Goal: Transaction & Acquisition: Purchase product/service

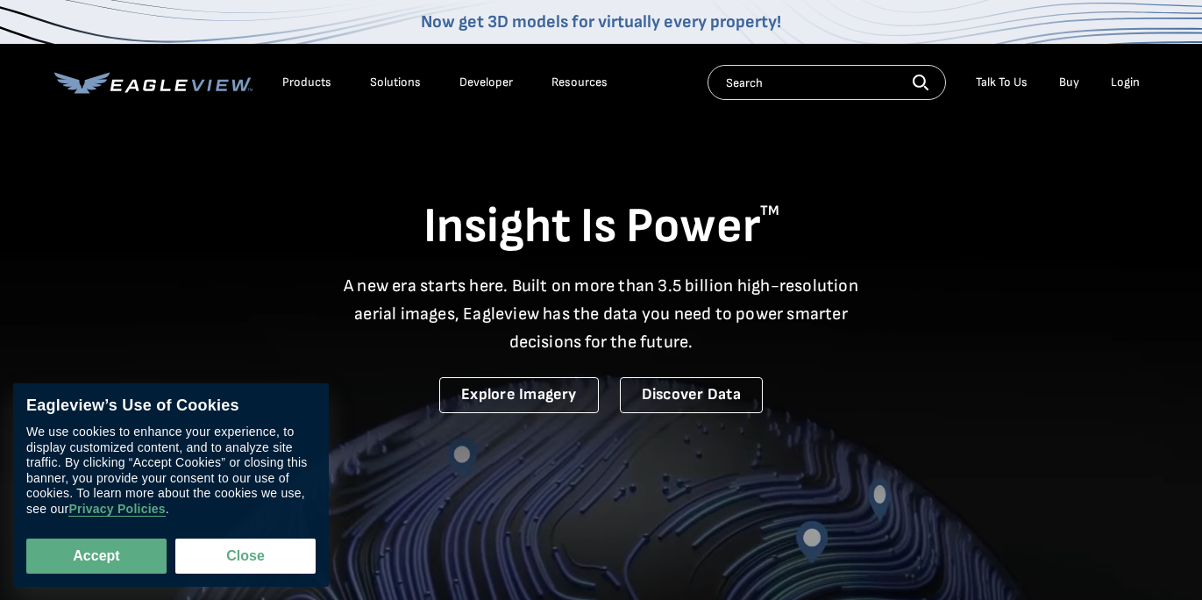
click at [1115, 82] on div "Login" at bounding box center [1125, 83] width 29 height 16
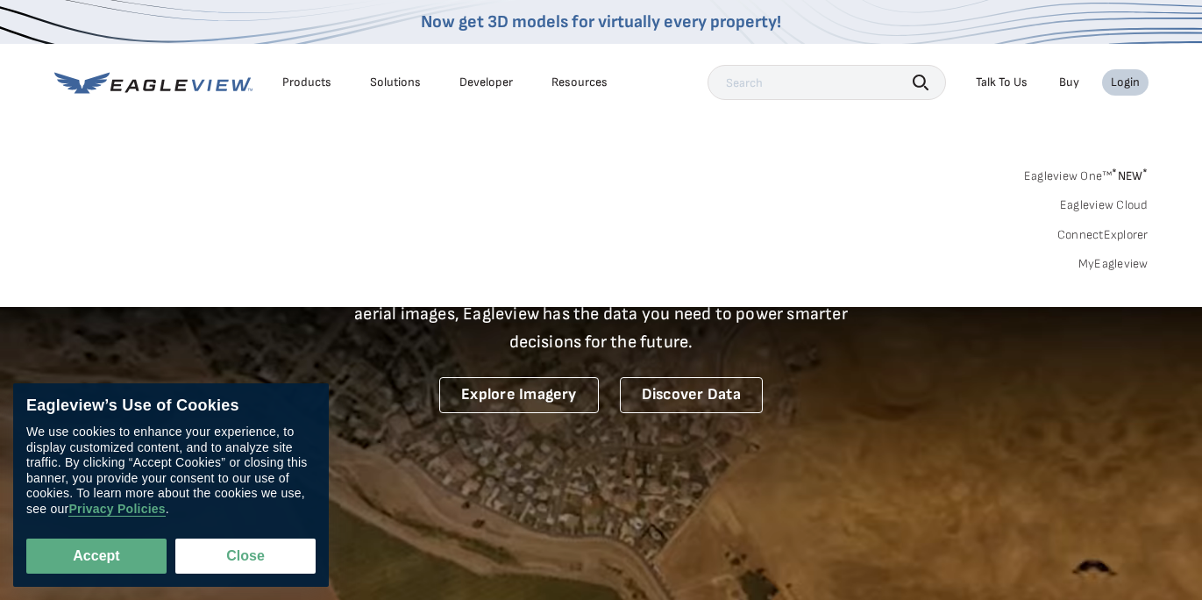
click at [1116, 86] on div "Login" at bounding box center [1125, 83] width 29 height 16
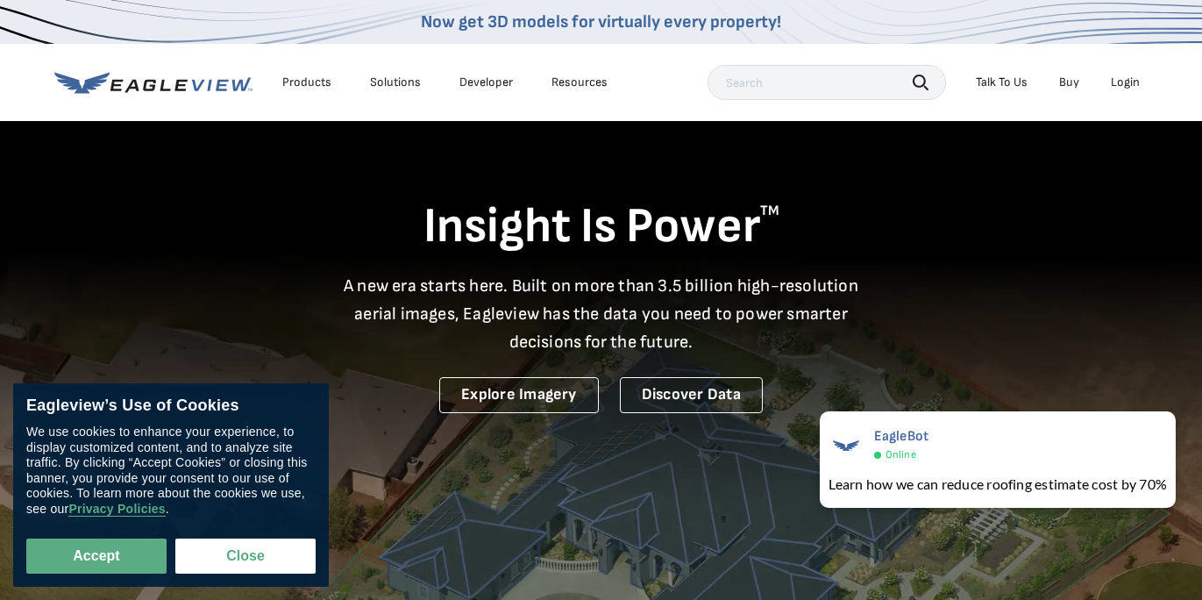
click at [1116, 86] on div "Login" at bounding box center [1125, 83] width 29 height 16
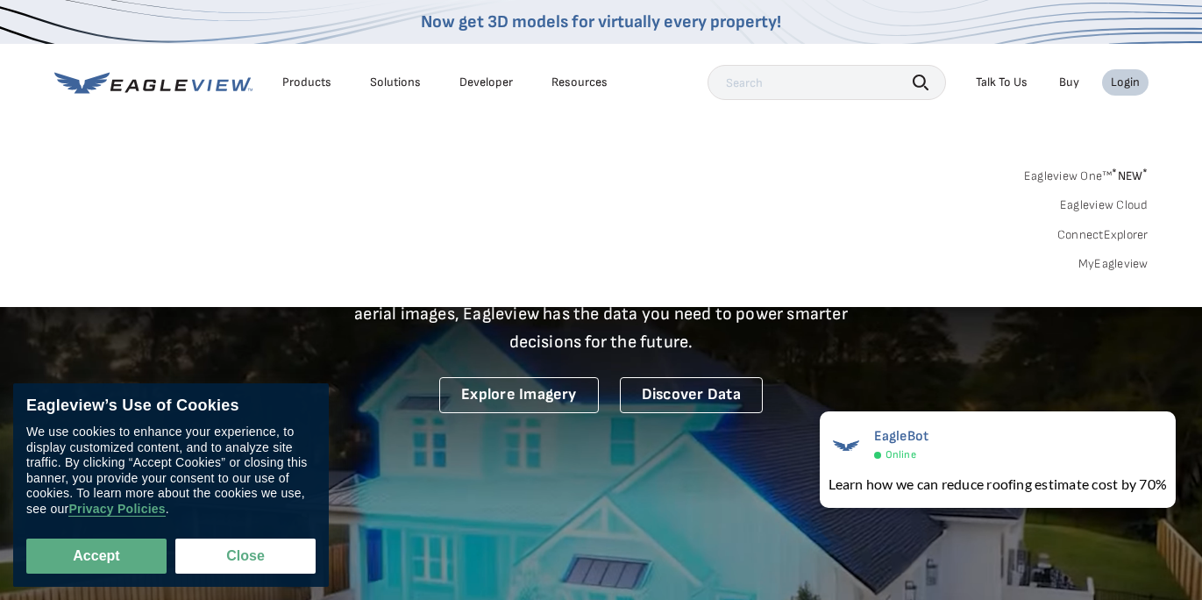
click at [1113, 79] on div "Login" at bounding box center [1125, 83] width 29 height 16
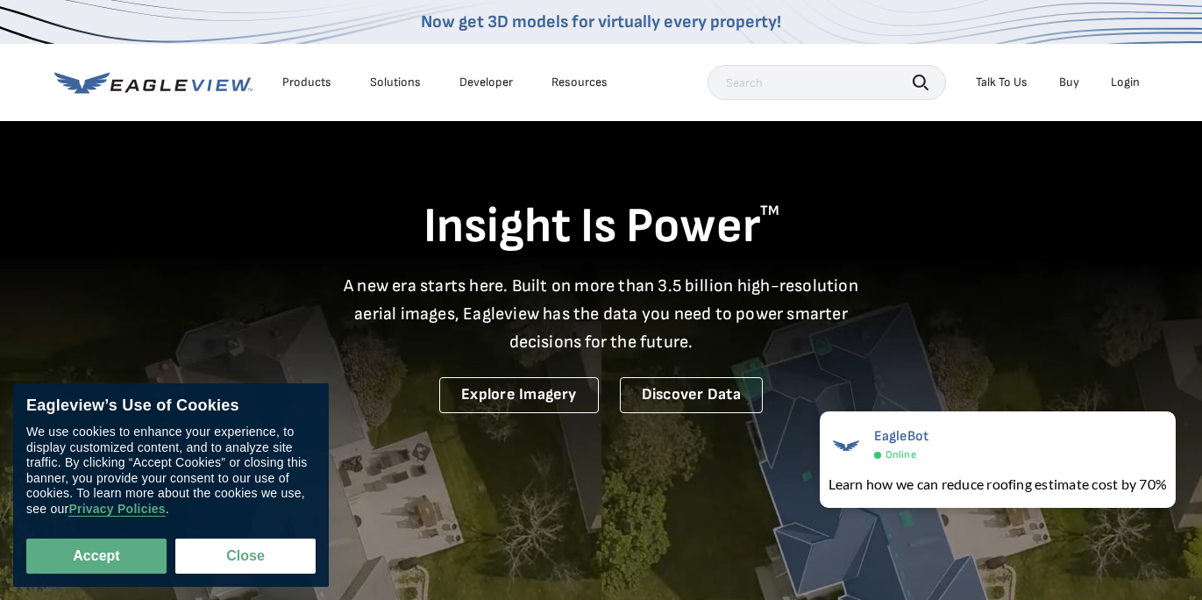
click at [1113, 79] on div "Login" at bounding box center [1125, 83] width 29 height 16
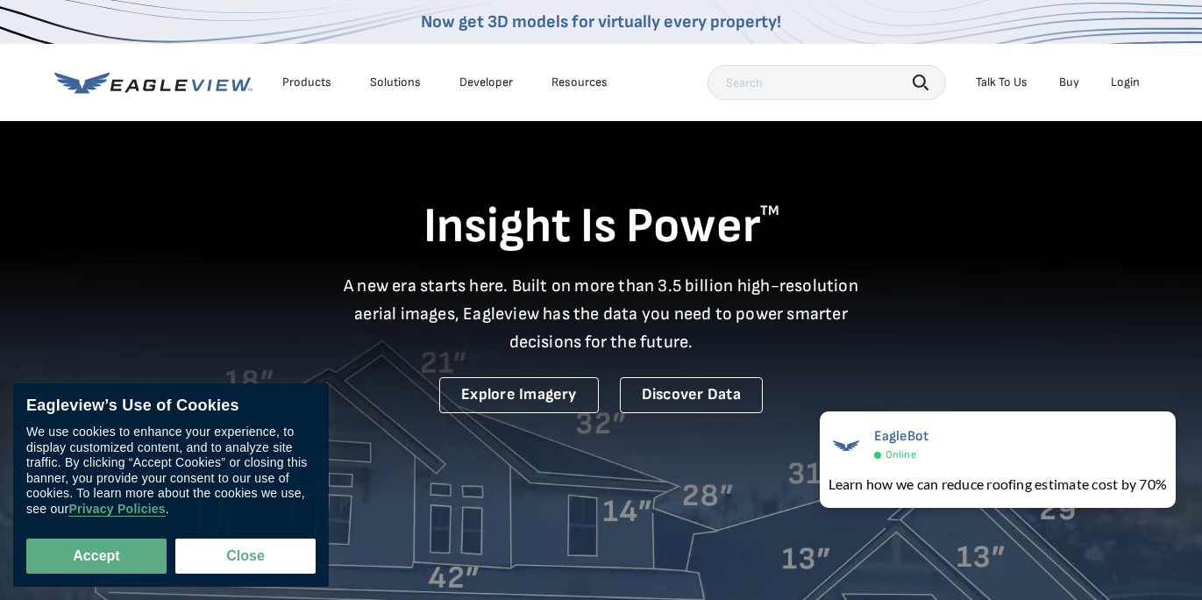
click at [1113, 79] on div "Login" at bounding box center [1125, 83] width 29 height 16
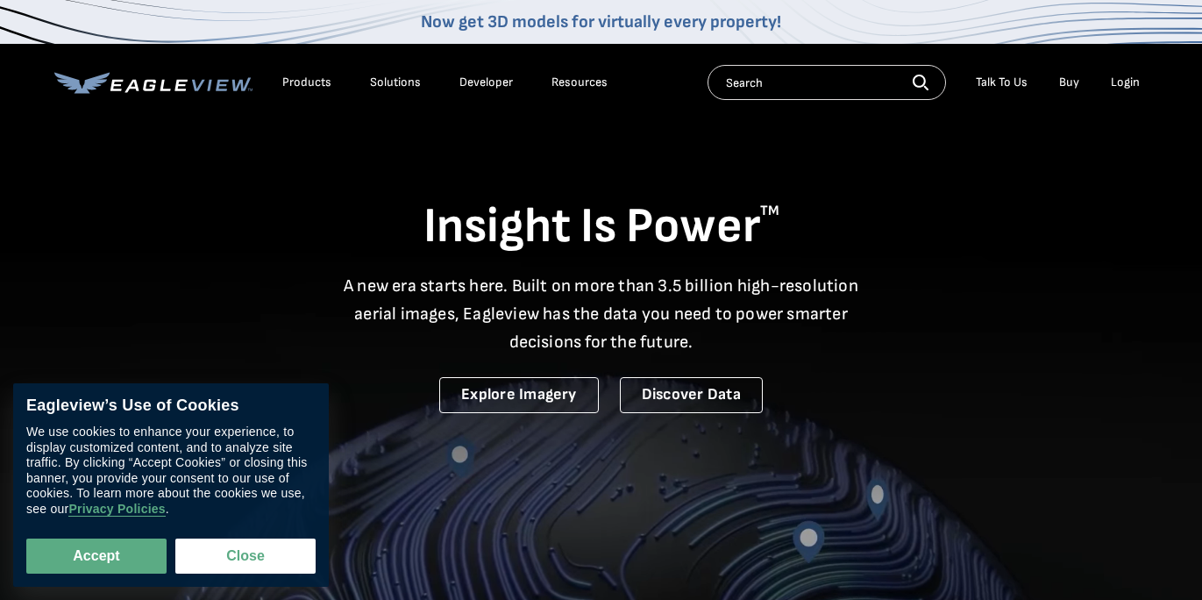
click at [1131, 92] on li "Login" at bounding box center [1125, 82] width 46 height 26
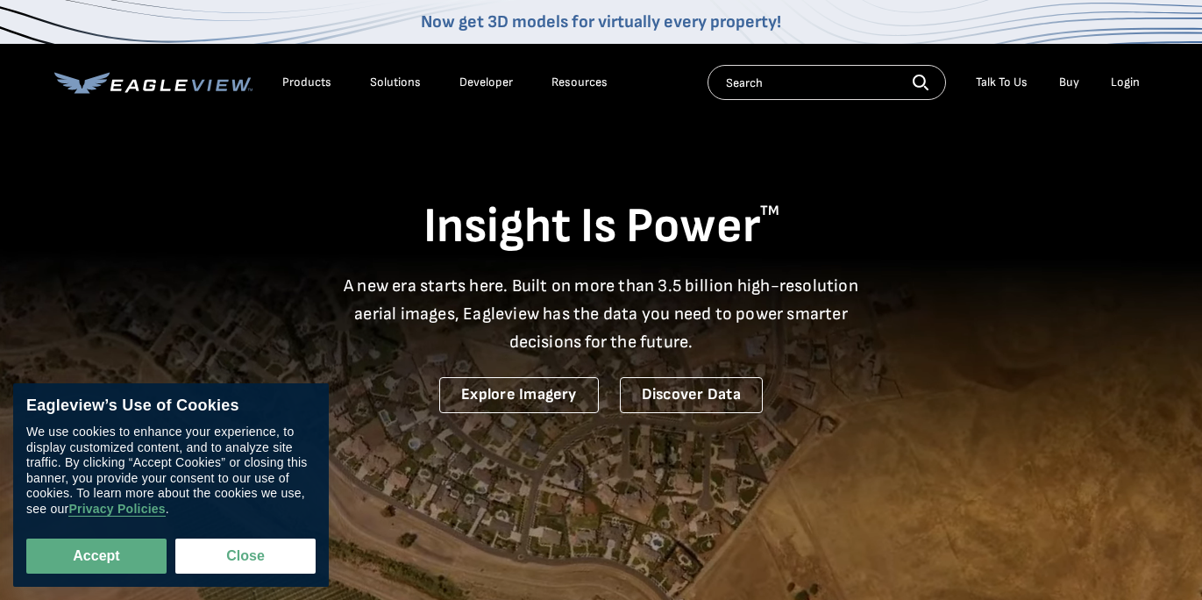
click at [1131, 90] on li "Login" at bounding box center [1125, 82] width 46 height 26
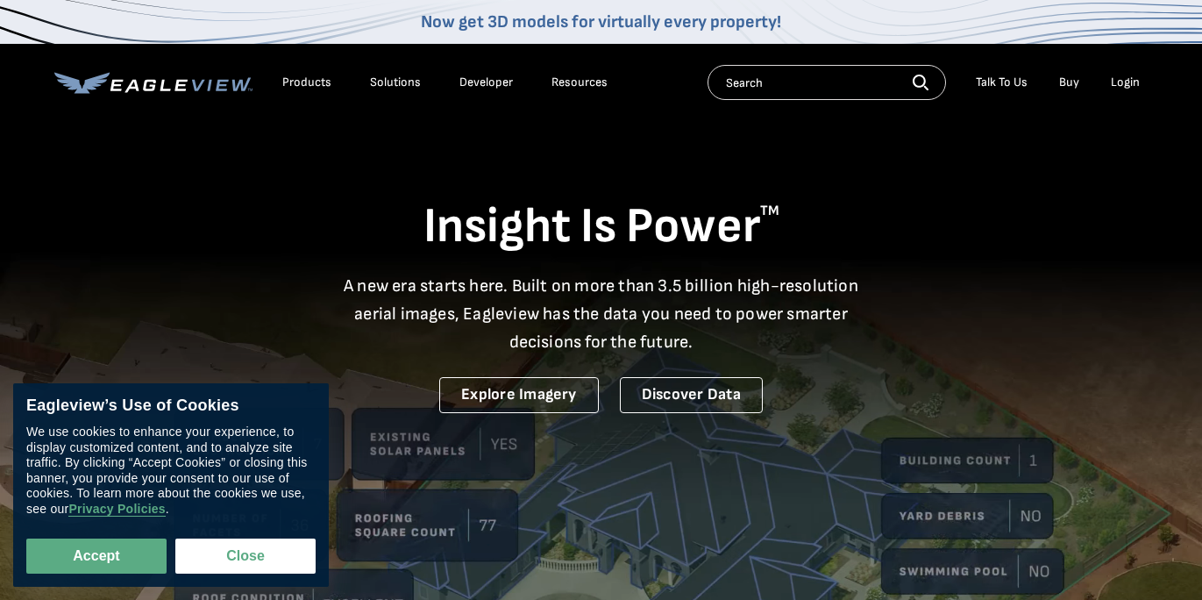
click at [1125, 84] on div "Login" at bounding box center [1125, 83] width 29 height 16
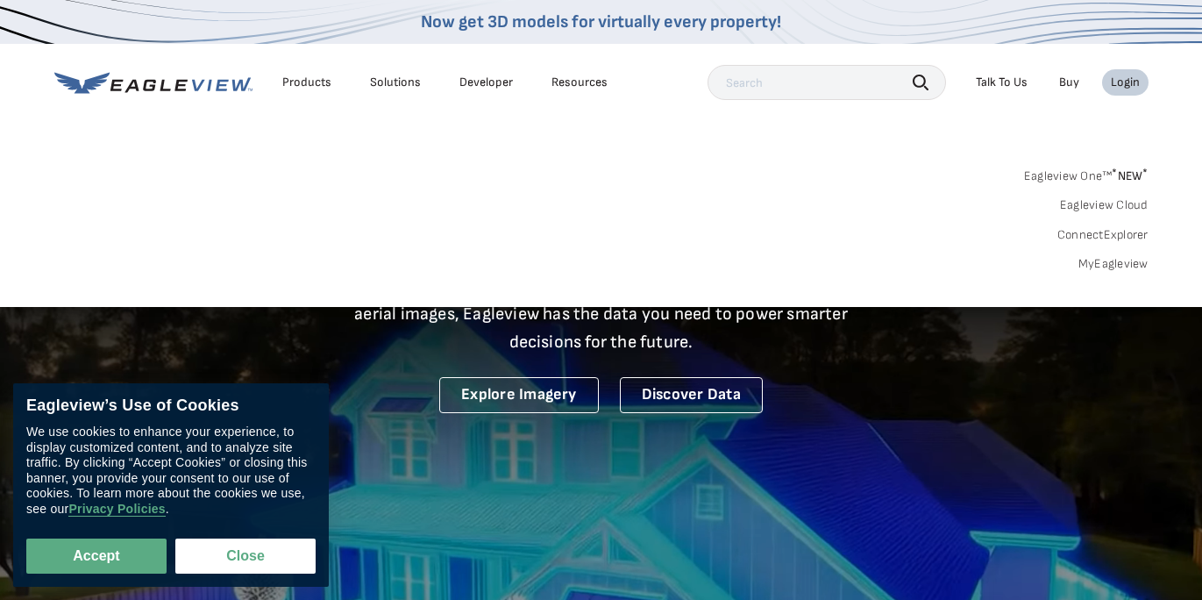
click at [1125, 84] on div "Login" at bounding box center [1125, 83] width 29 height 16
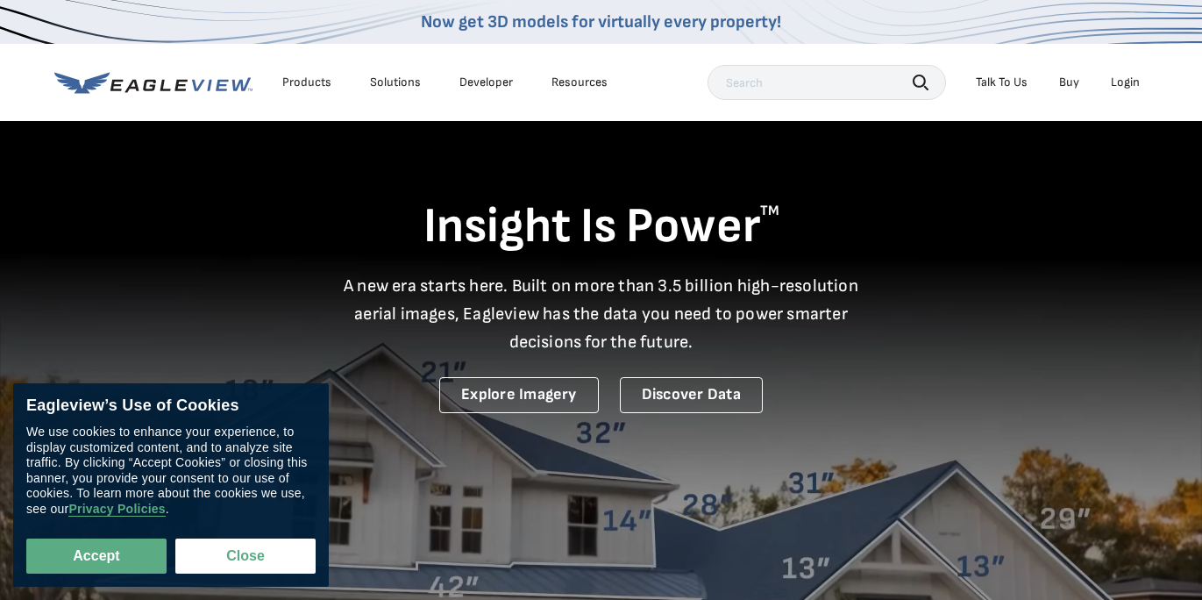
click at [1125, 84] on div "Login" at bounding box center [1125, 83] width 29 height 16
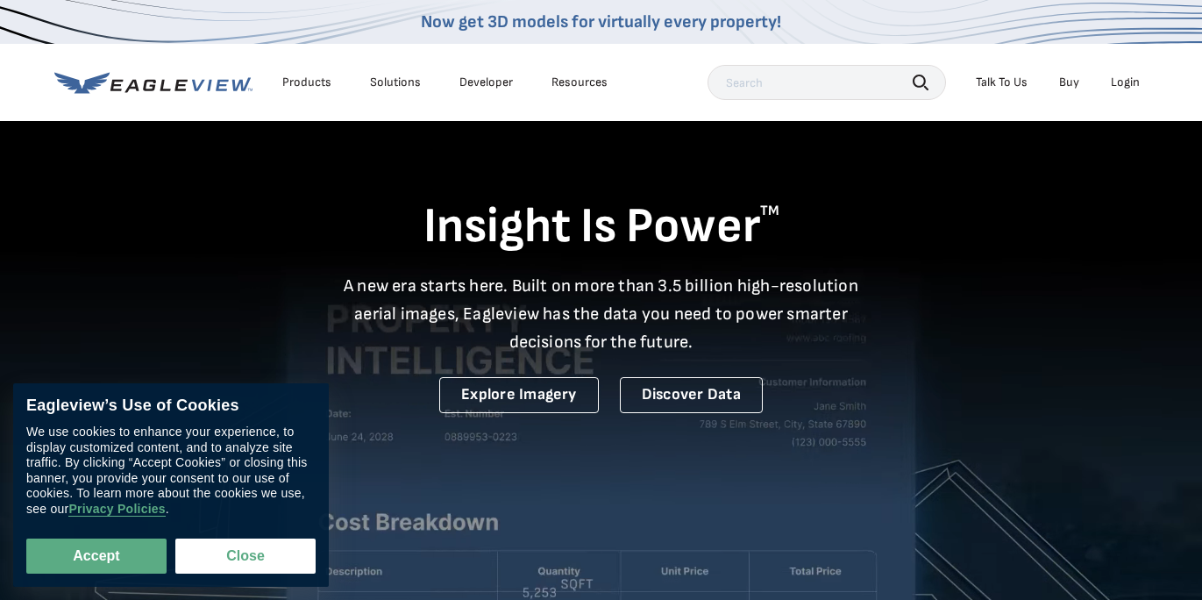
click at [1117, 83] on div "Login" at bounding box center [1125, 83] width 29 height 16
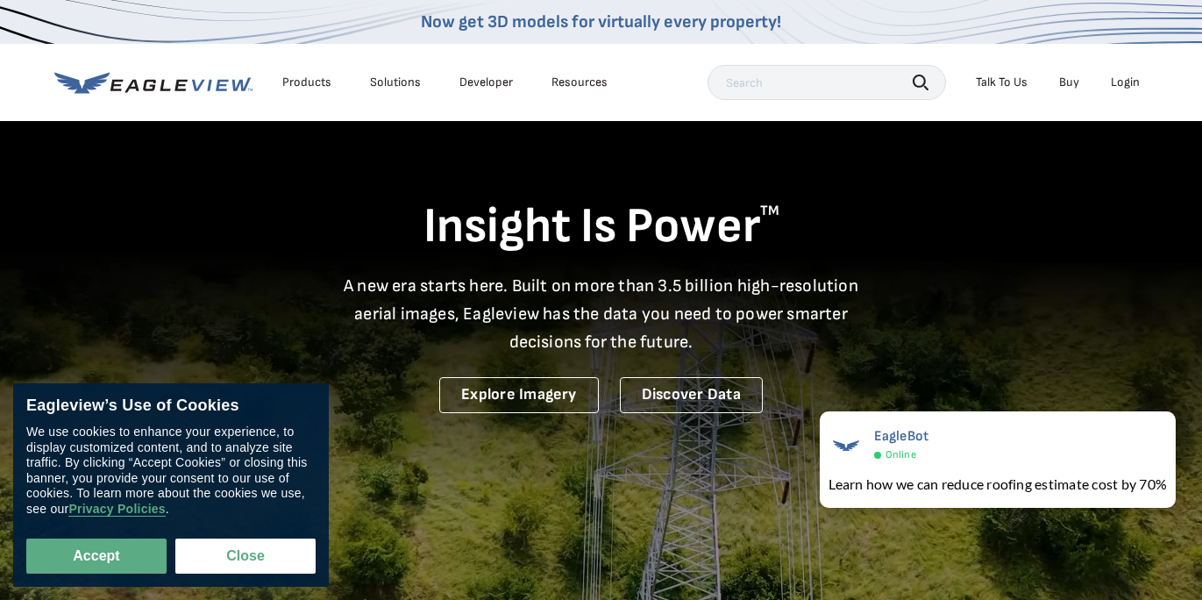
click at [1130, 89] on div "Login" at bounding box center [1125, 83] width 29 height 16
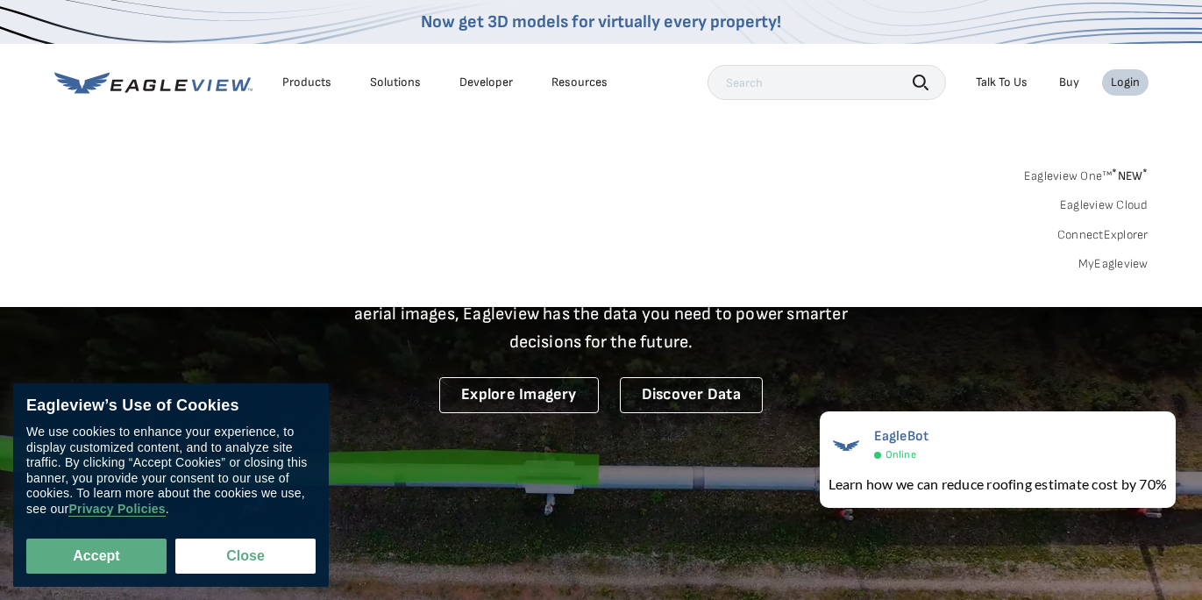
click at [1117, 263] on link "MyEagleview" at bounding box center [1113, 264] width 70 height 16
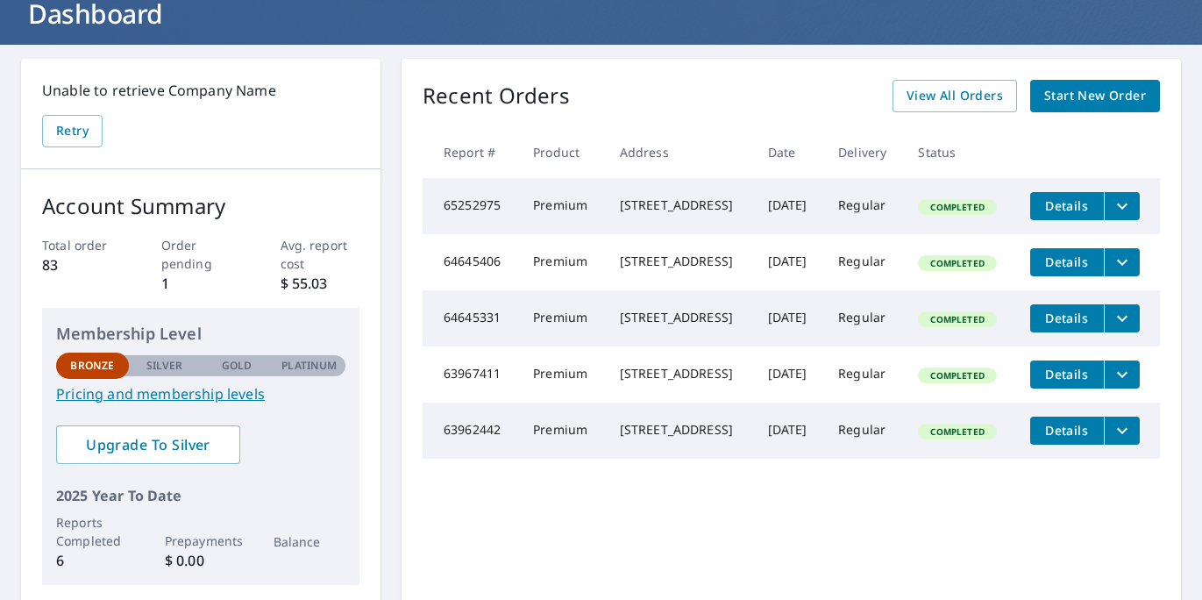
scroll to position [116, 0]
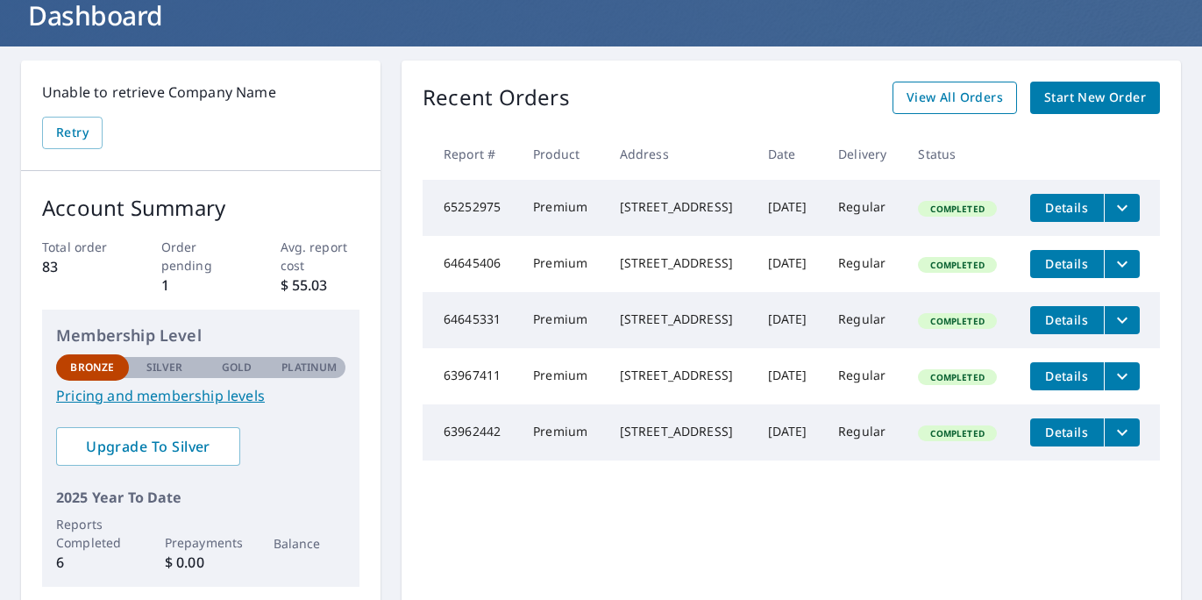
click at [938, 101] on span "View All Orders" at bounding box center [954, 98] width 96 height 22
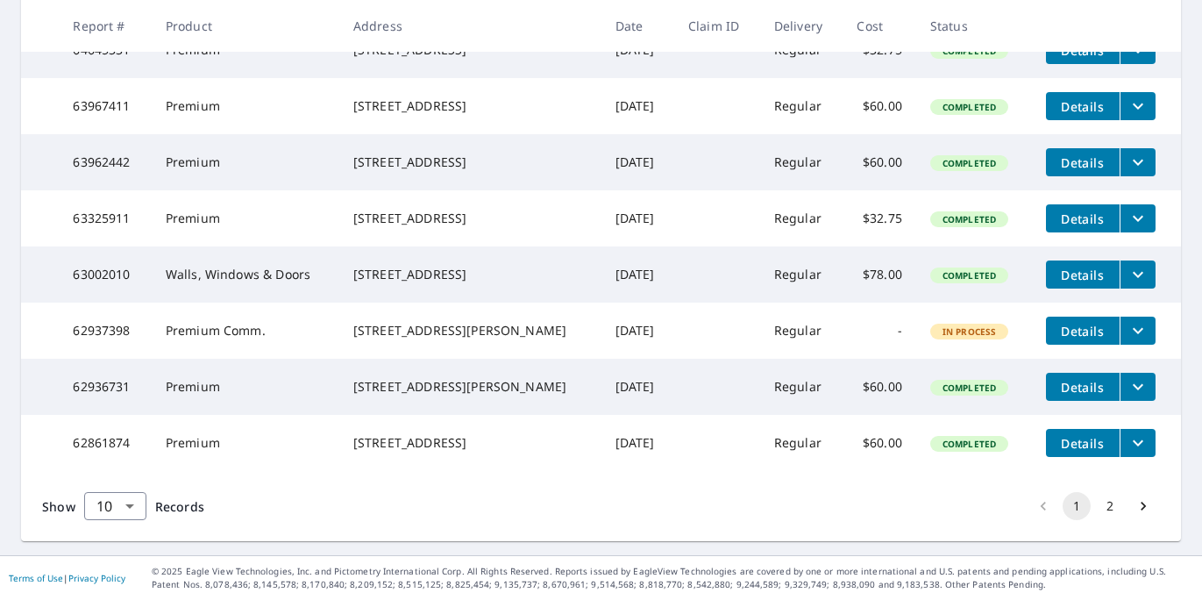
scroll to position [525, 0]
click at [1138, 515] on icon "Go to next page" at bounding box center [1143, 506] width 18 height 18
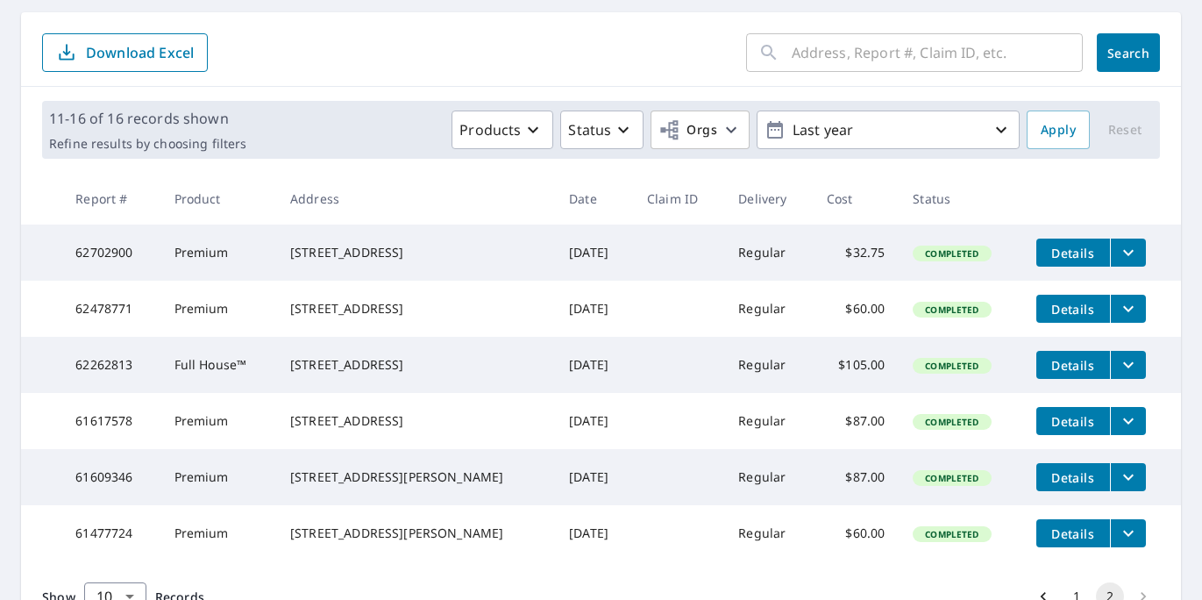
scroll to position [295, 0]
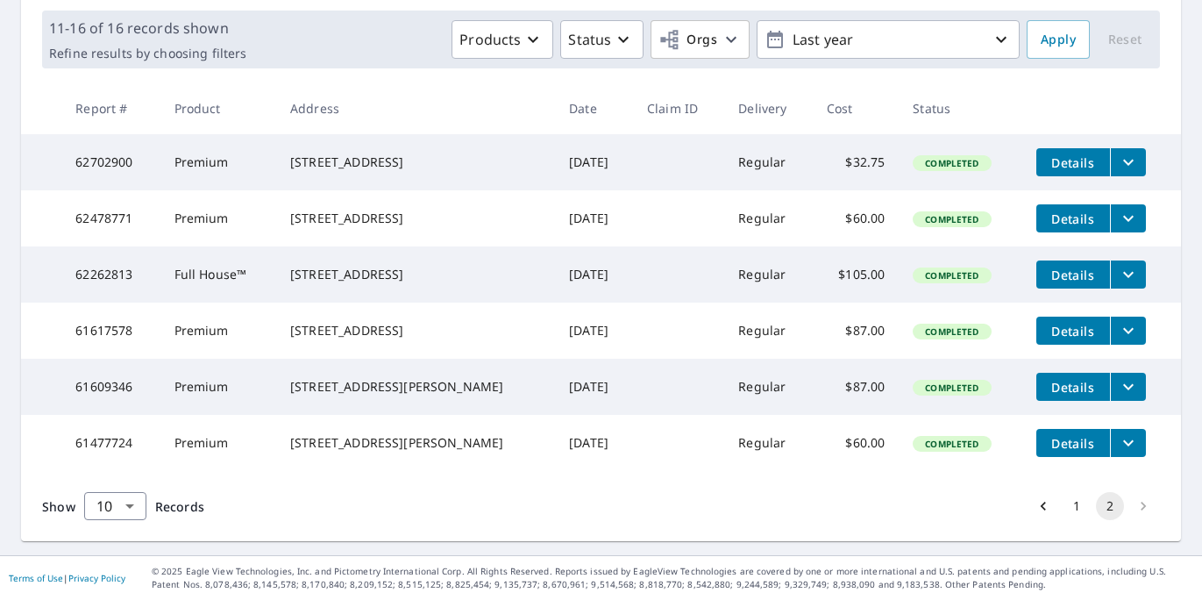
click at [1060, 323] on span "Details" at bounding box center [1073, 331] width 53 height 17
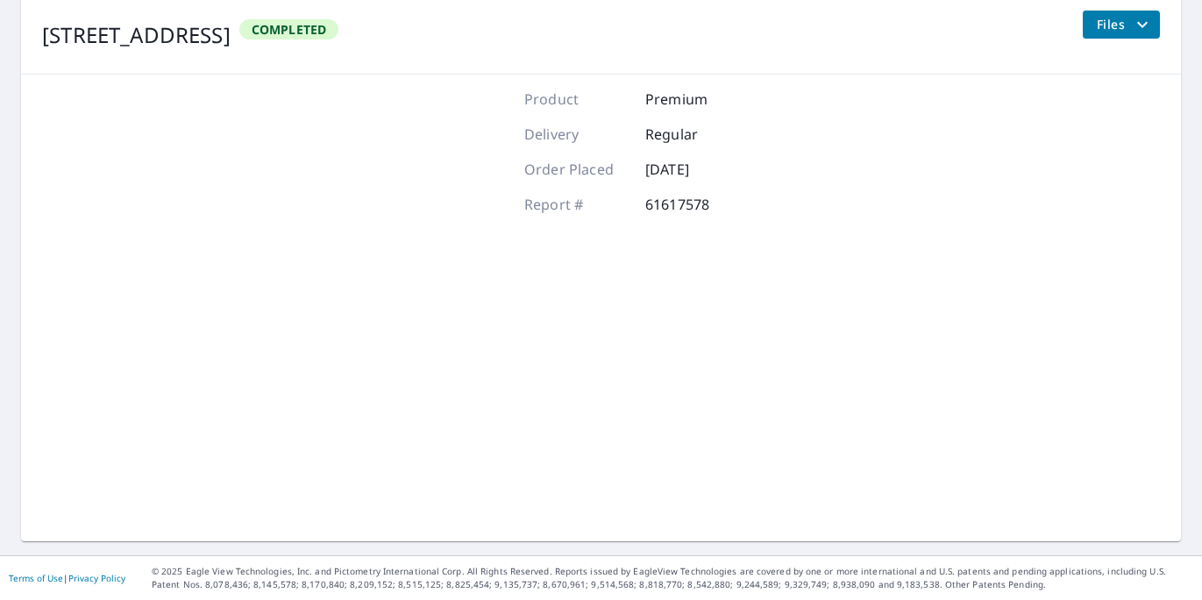
scroll to position [217, 0]
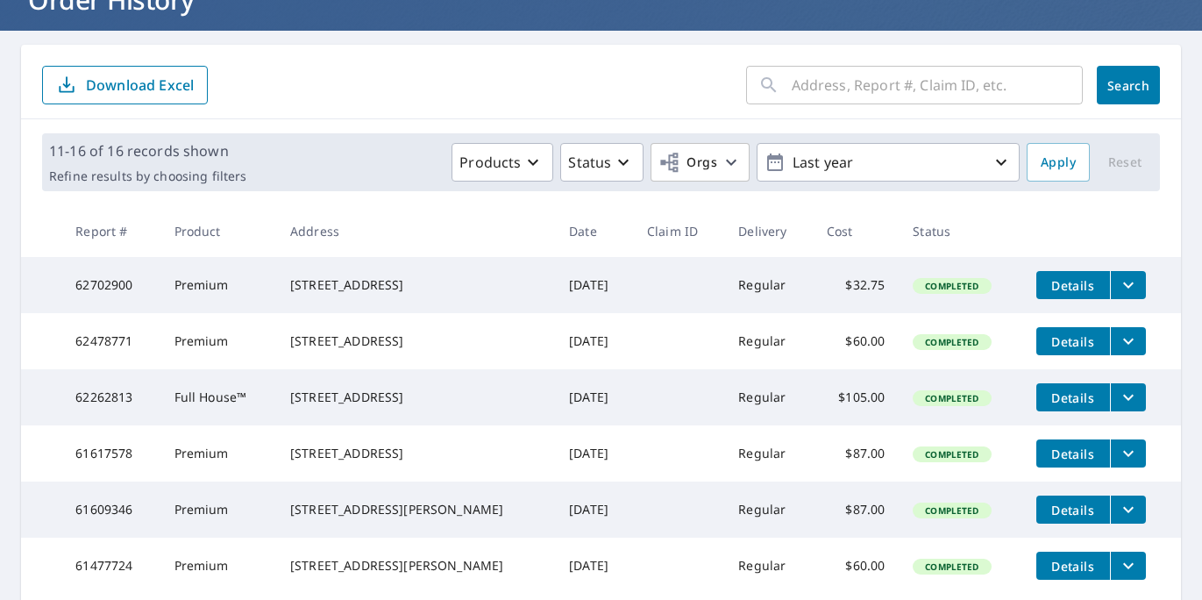
scroll to position [131, 0]
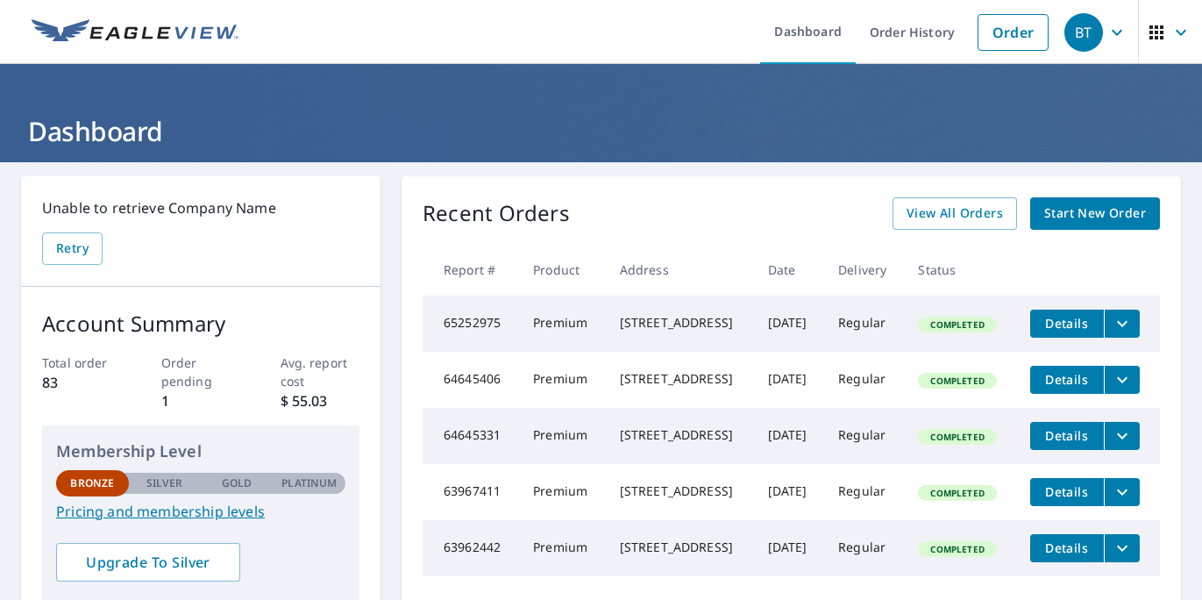
click at [1119, 41] on icon "button" at bounding box center [1116, 32] width 21 height 21
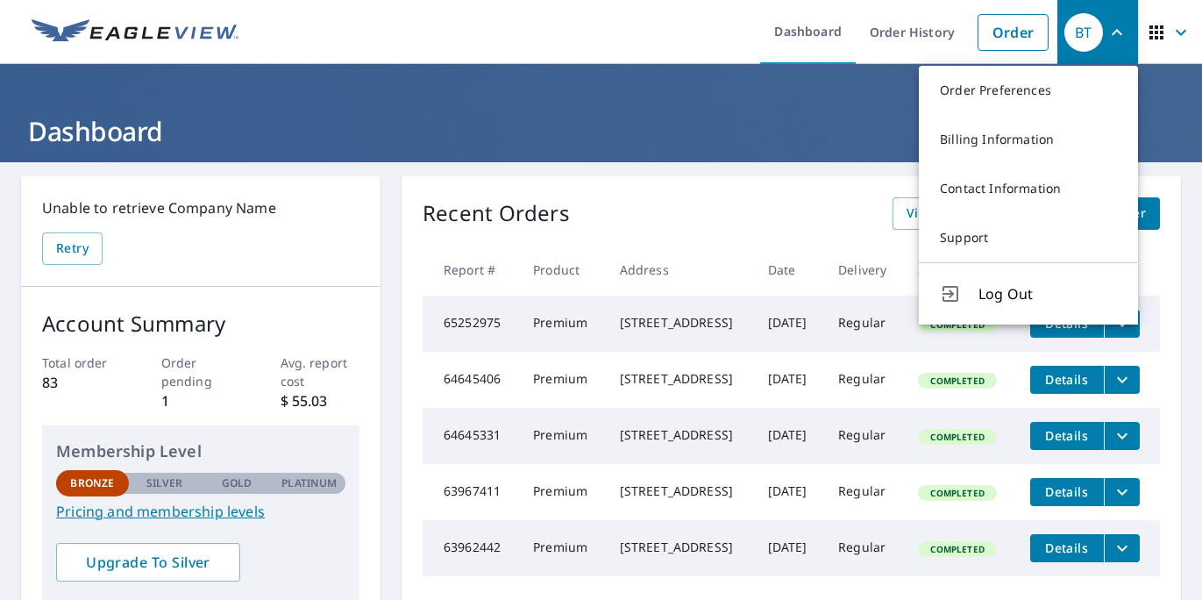
click at [816, 135] on h1 "Dashboard" at bounding box center [601, 131] width 1160 height 36
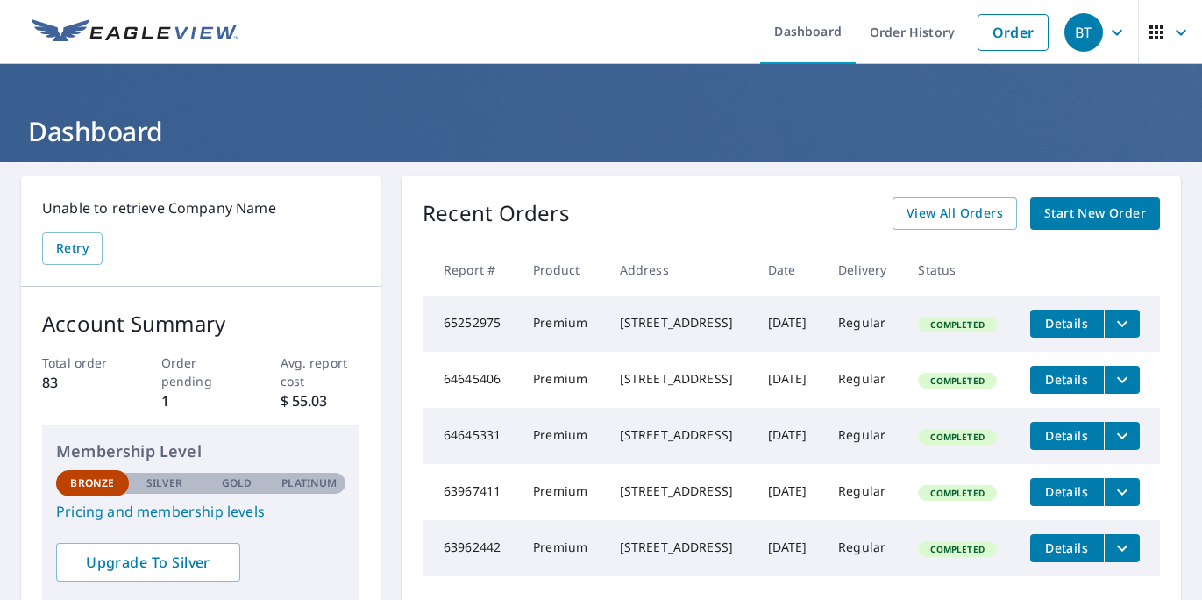
click at [1092, 210] on span "Start New Order" at bounding box center [1095, 214] width 102 height 22
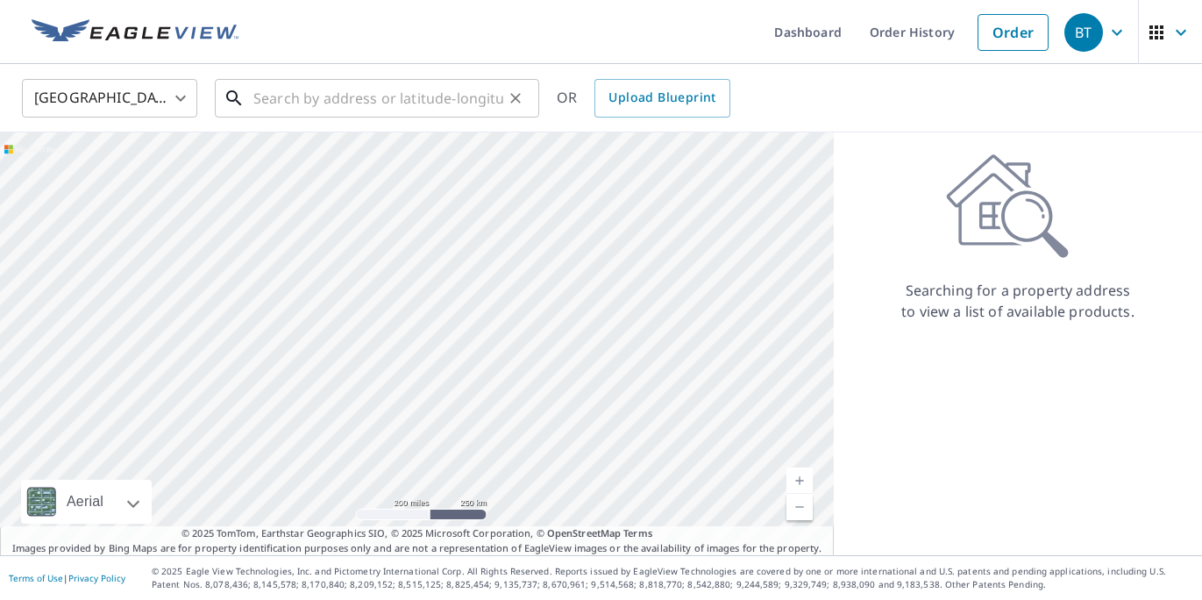
click at [288, 107] on input "text" at bounding box center [378, 98] width 250 height 49
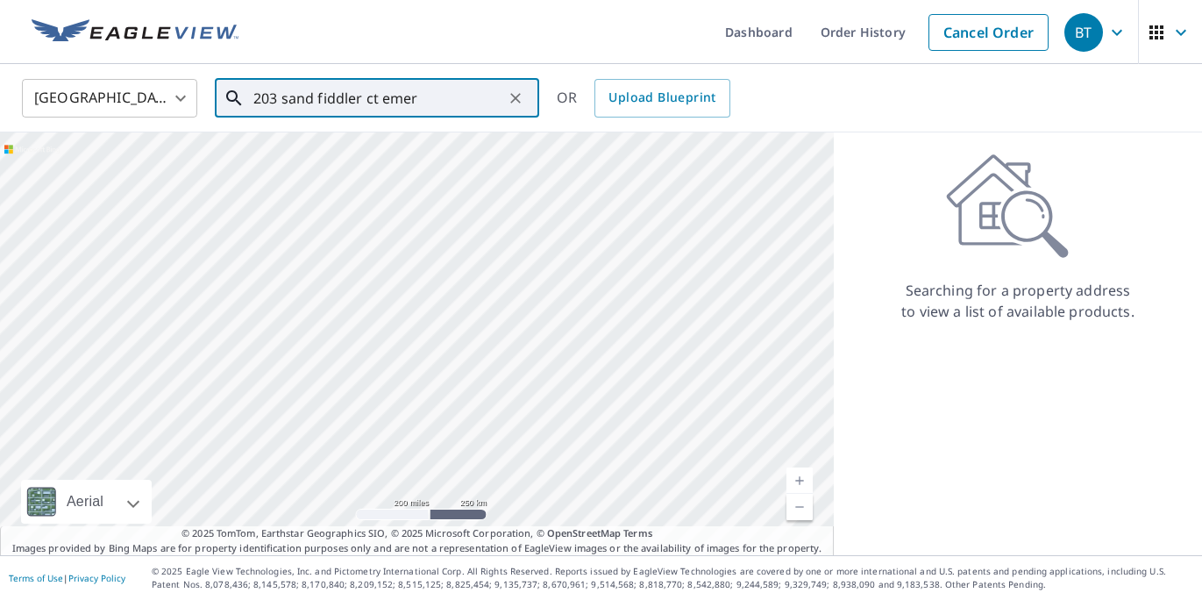
click at [432, 97] on input "203 sand fiddler ct emer" at bounding box center [378, 98] width 250 height 49
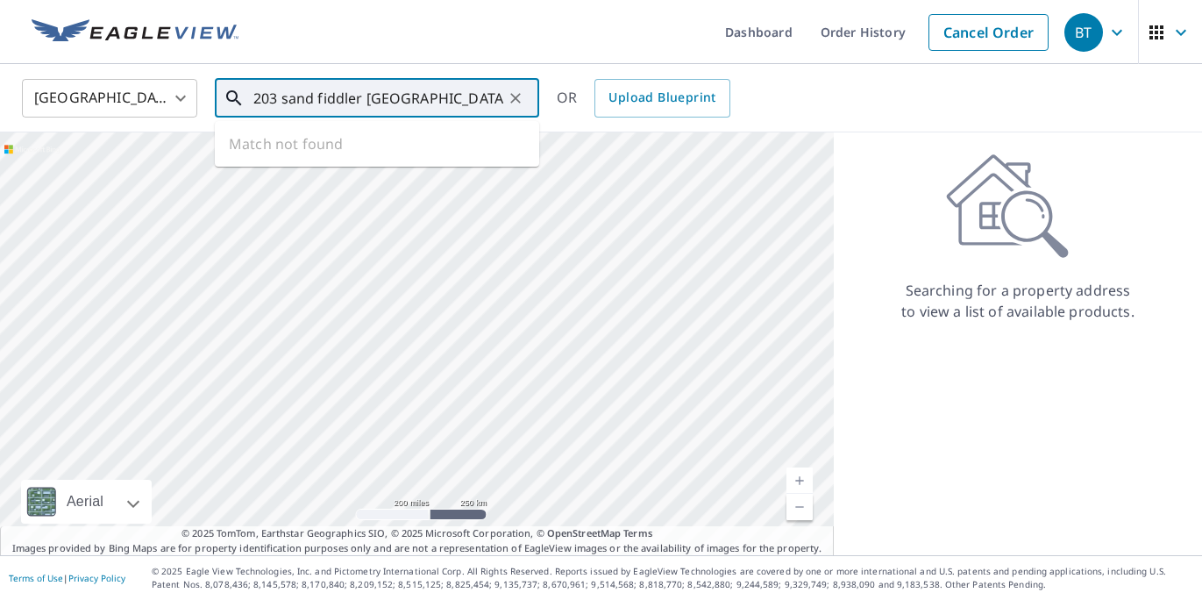
type input "203 sand fiddler east emerald isle"
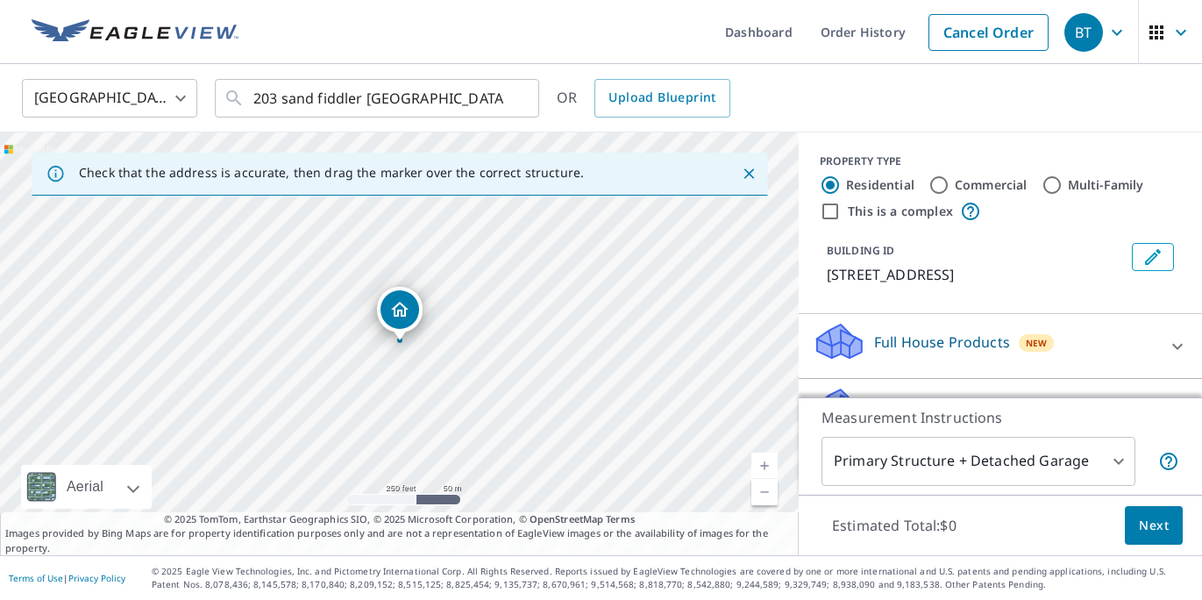
click at [398, 322] on div "Dropped pin, building 1, Residential property, 203 Sandfiddler E Emerald Isle, …" at bounding box center [399, 309] width 39 height 39
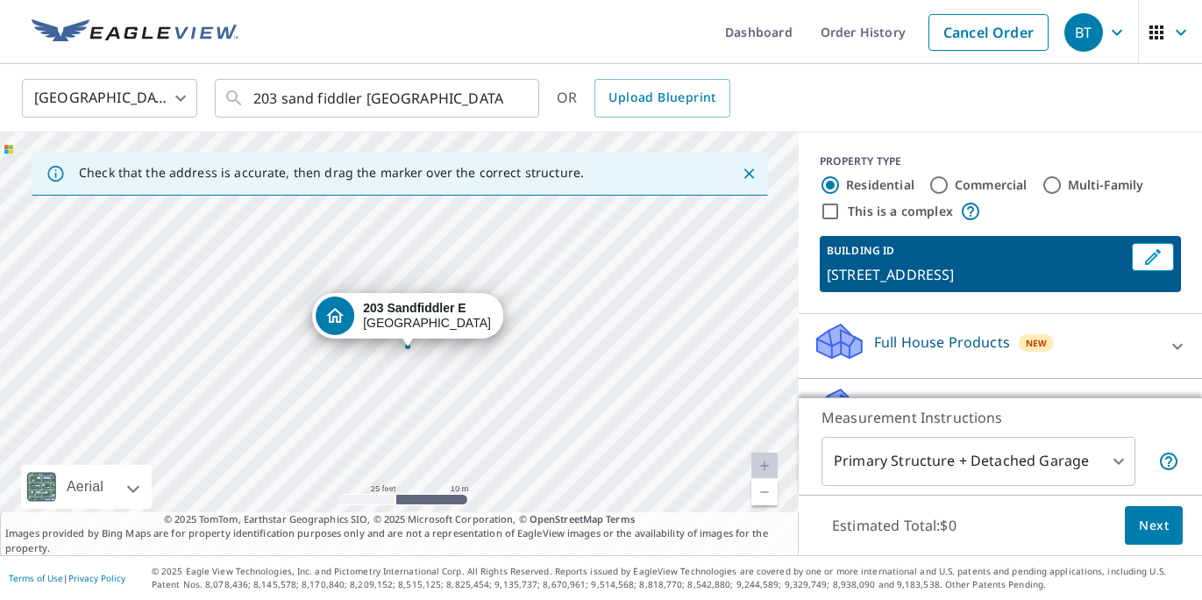
drag, startPoint x: 721, startPoint y: 475, endPoint x: 720, endPoint y: 327, distance: 148.2
click at [720, 327] on div "203 Sandfiddler E Emerald Isle, NC 28594" at bounding box center [399, 343] width 799 height 423
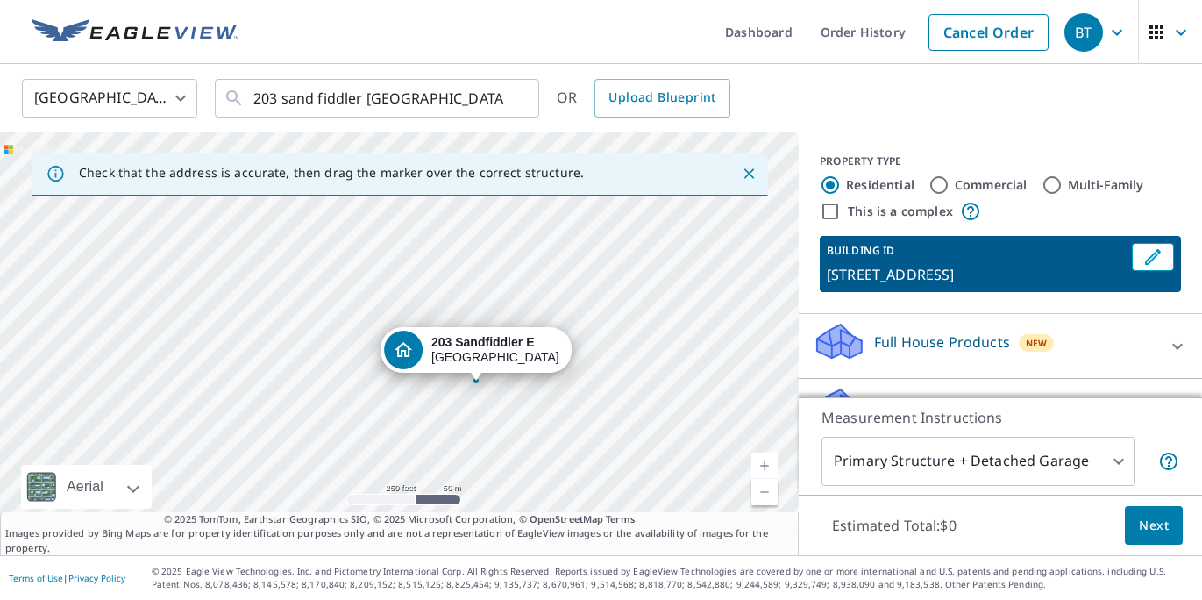
click at [1162, 515] on span "Next" at bounding box center [1154, 526] width 30 height 22
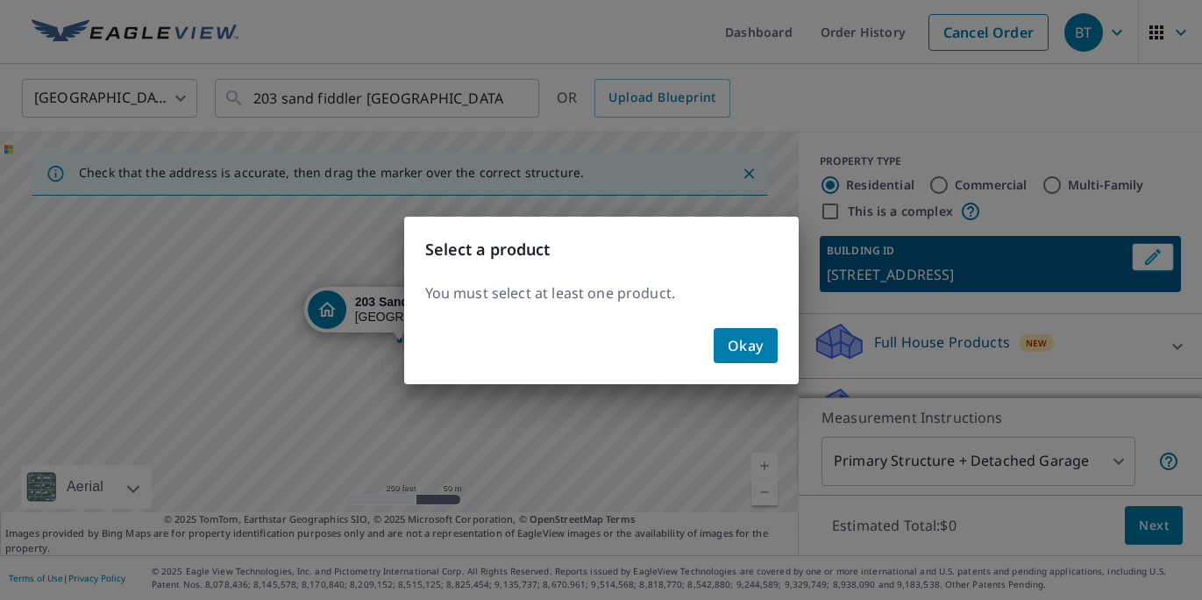
click at [744, 357] on span "Okay" at bounding box center [746, 345] width 36 height 25
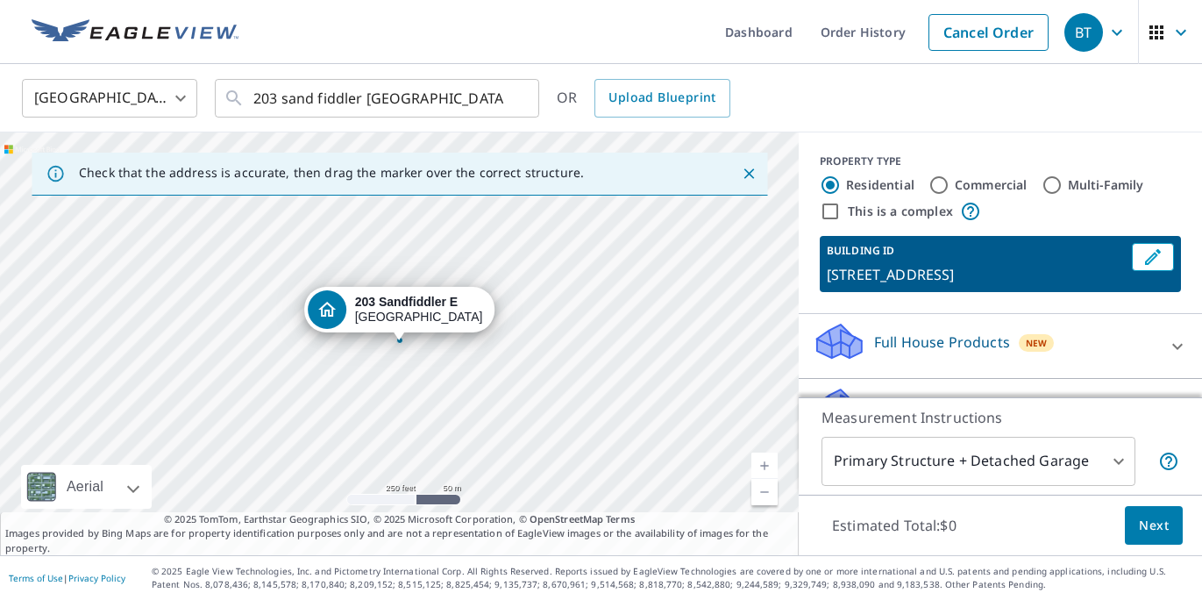
drag, startPoint x: 1106, startPoint y: 412, endPoint x: 1120, endPoint y: 423, distance: 18.1
click at [1120, 423] on p "Measurement Instructions" at bounding box center [1000, 417] width 358 height 21
click at [1198, 295] on div "PROPERTY TYPE Residential Commercial Multi-Family This is a complex BUILDING ID…" at bounding box center [1000, 222] width 403 height 181
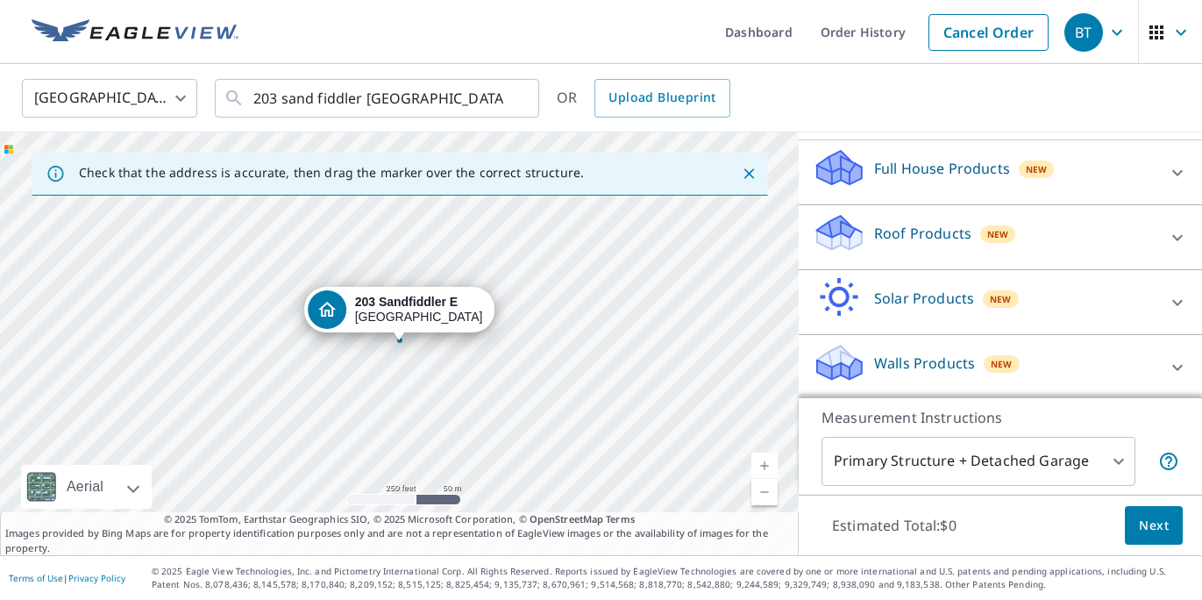
click at [878, 246] on div "Roof Products New" at bounding box center [985, 237] width 344 height 50
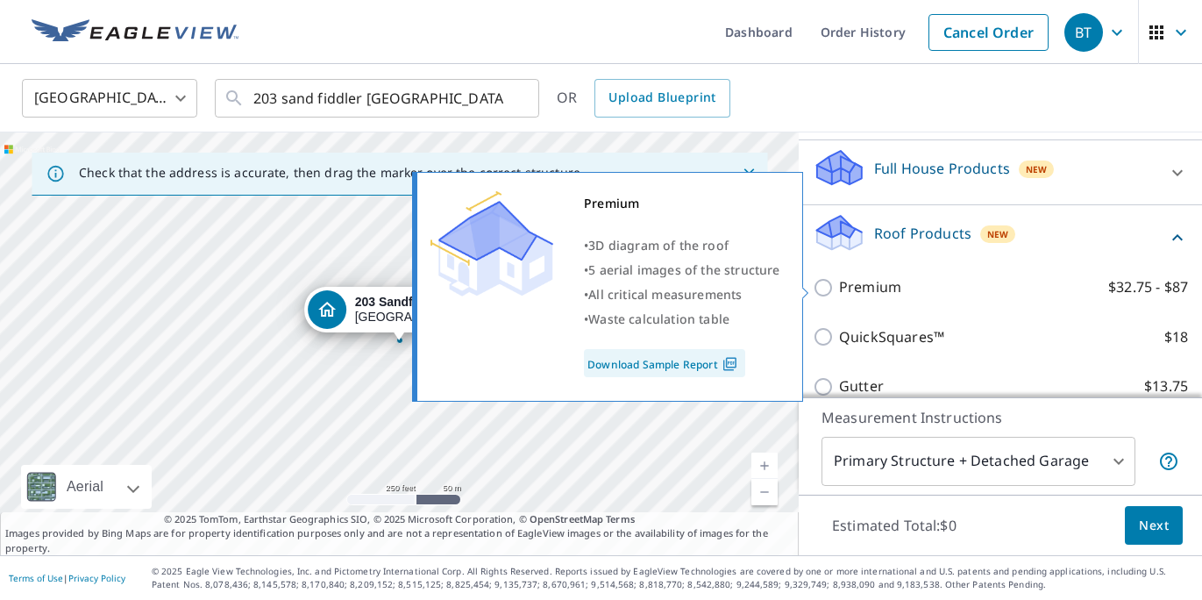
click at [827, 285] on input "Premium $32.75 - $87" at bounding box center [826, 287] width 26 height 21
checkbox input "true"
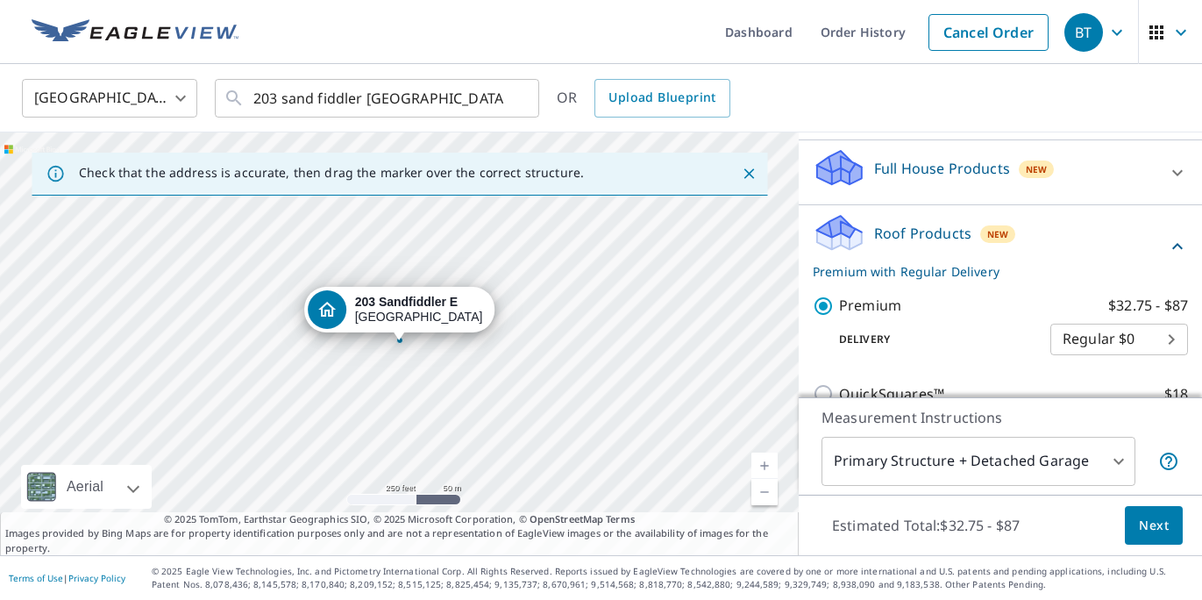
click at [1172, 515] on button "Next" at bounding box center [1154, 525] width 58 height 39
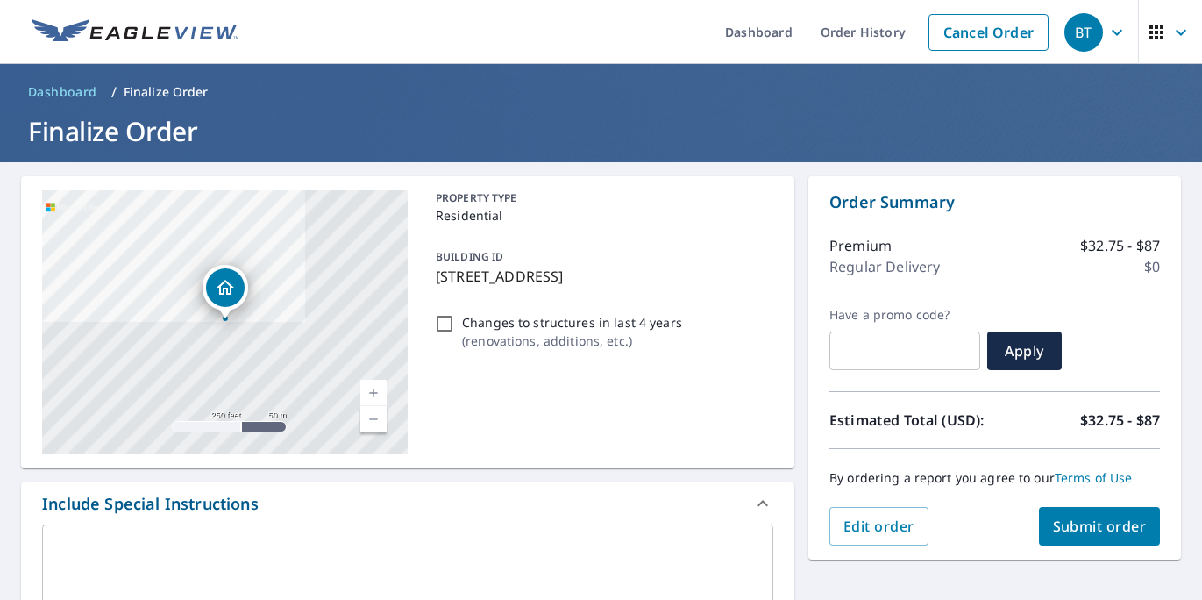
scroll to position [501, 0]
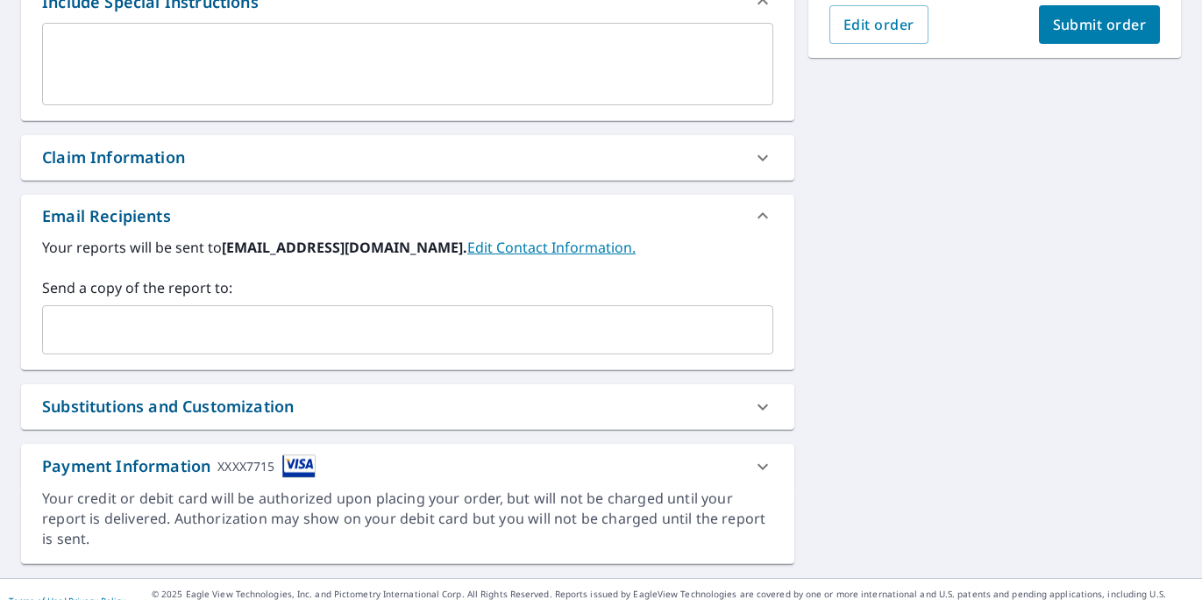
click at [1114, 32] on span "Submit order" at bounding box center [1100, 24] width 94 height 19
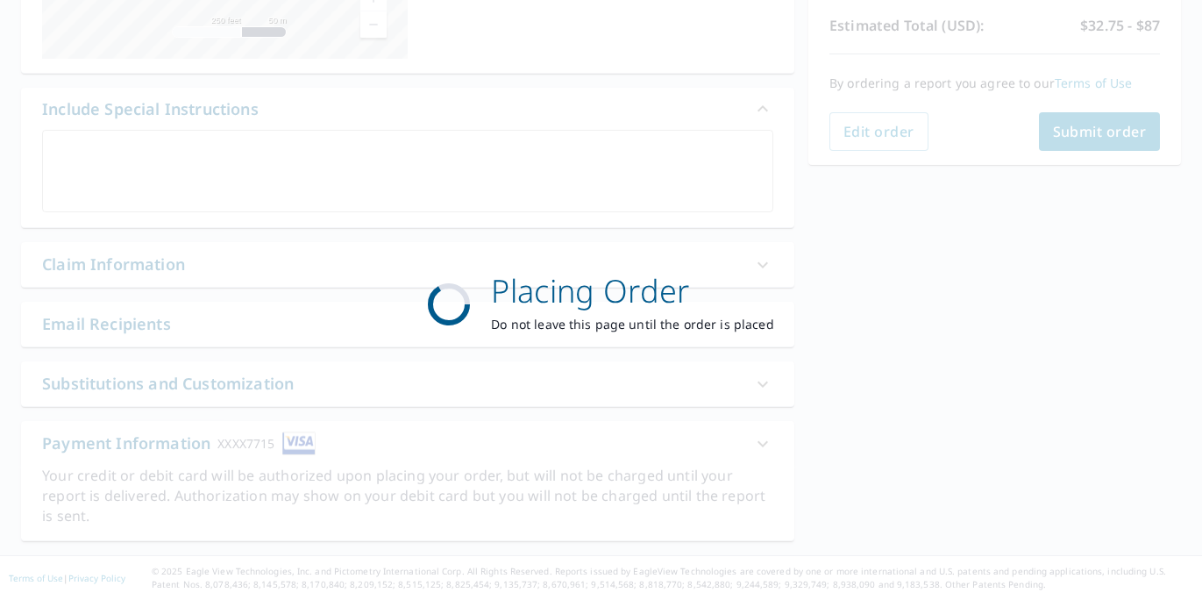
scroll to position [372, 0]
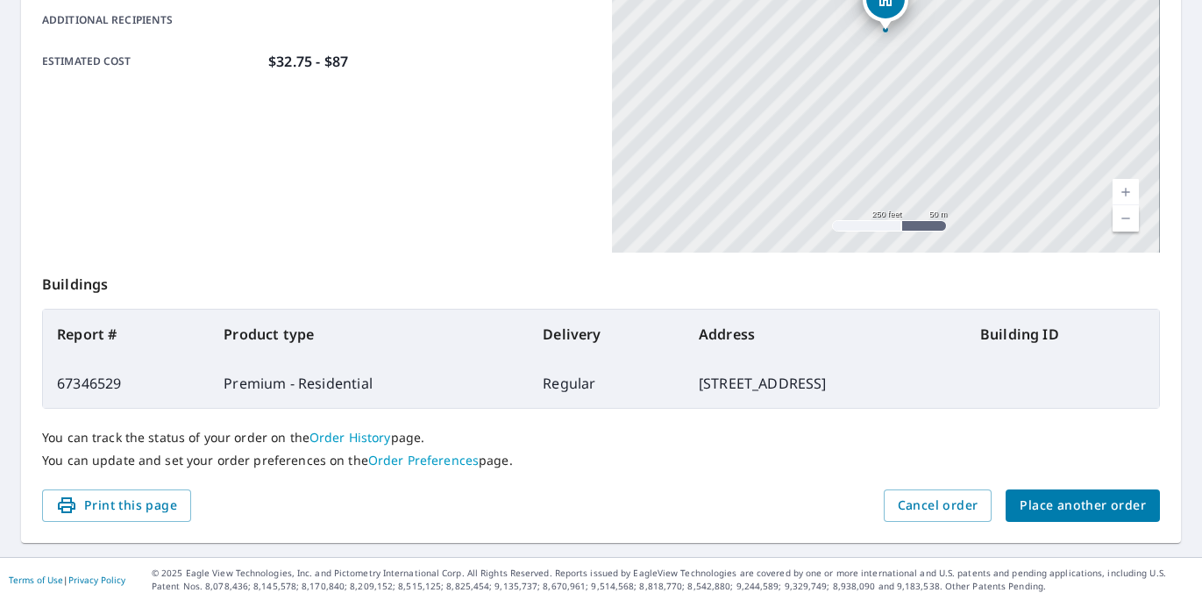
scroll to position [90, 0]
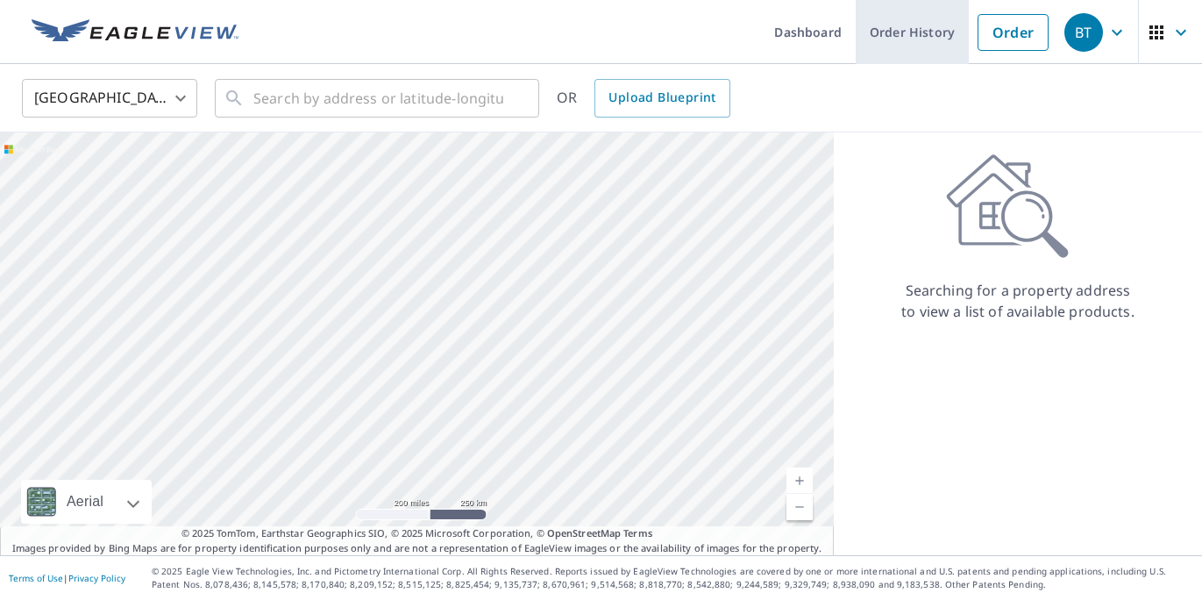
click at [940, 35] on link "Order History" at bounding box center [912, 32] width 113 height 64
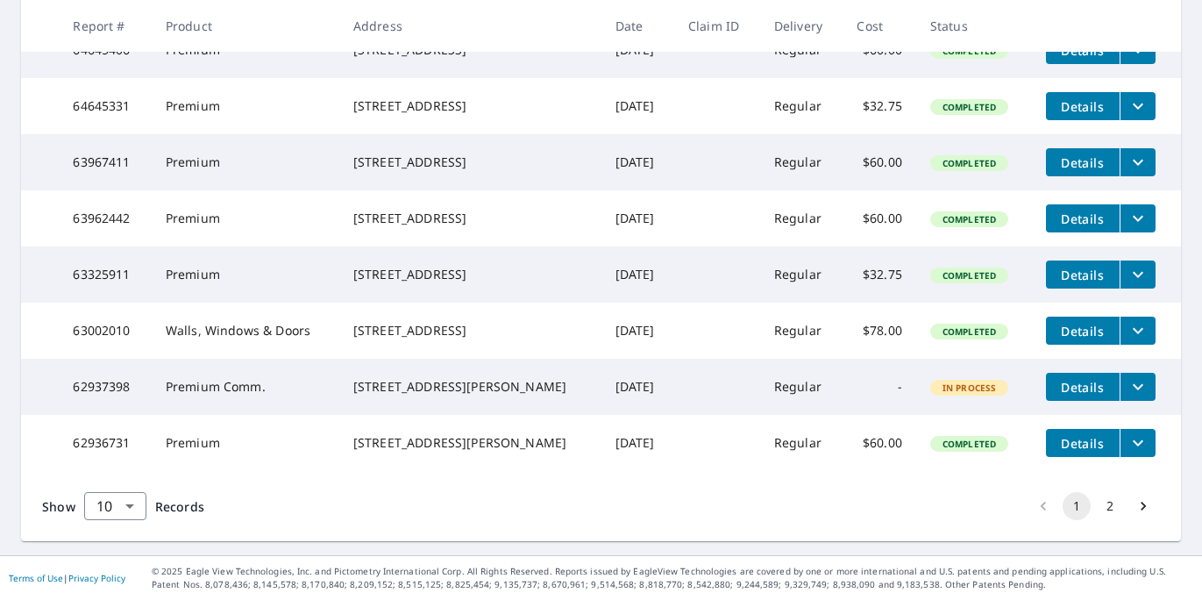
scroll to position [548, 0]
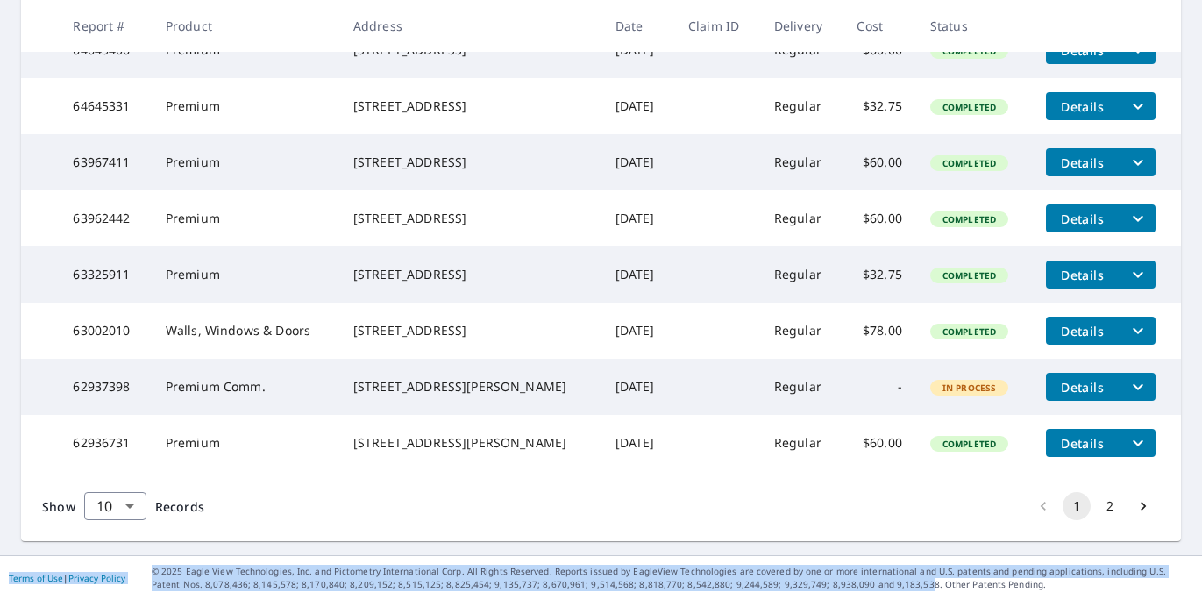
drag, startPoint x: 1201, startPoint y: 181, endPoint x: 839, endPoint y: 590, distance: 545.9
click at [839, 590] on div "Dashboard Order History Order BT Dashboard / Order History Order History ​ Sear…" at bounding box center [601, 300] width 1202 height 600
drag, startPoint x: 817, startPoint y: 529, endPoint x: 871, endPoint y: 599, distance: 88.7
click at [871, 599] on div "Dashboard Order History Order BT Dashboard / Order History Order History ​ Sear…" at bounding box center [601, 300] width 1202 height 600
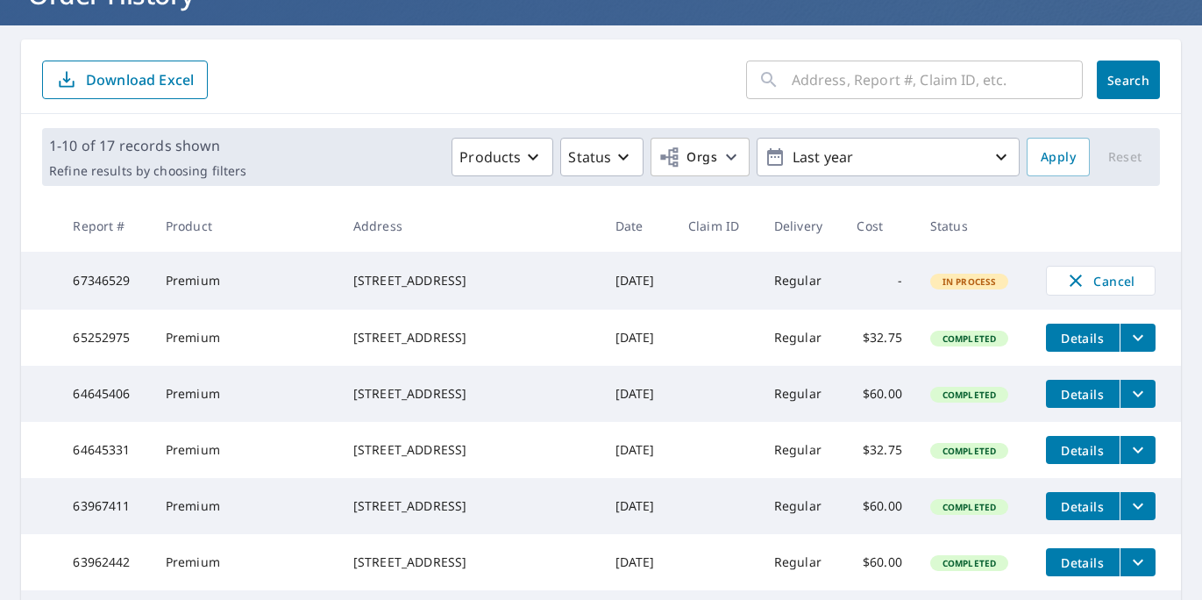
scroll to position [133, 0]
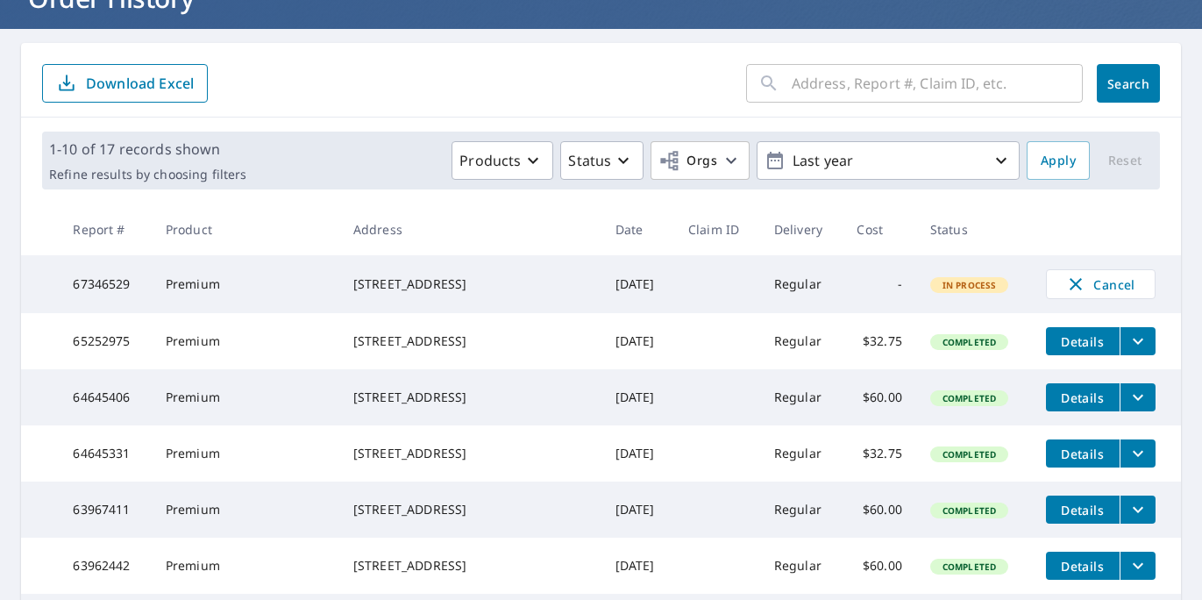
click at [856, 71] on input "text" at bounding box center [937, 83] width 291 height 49
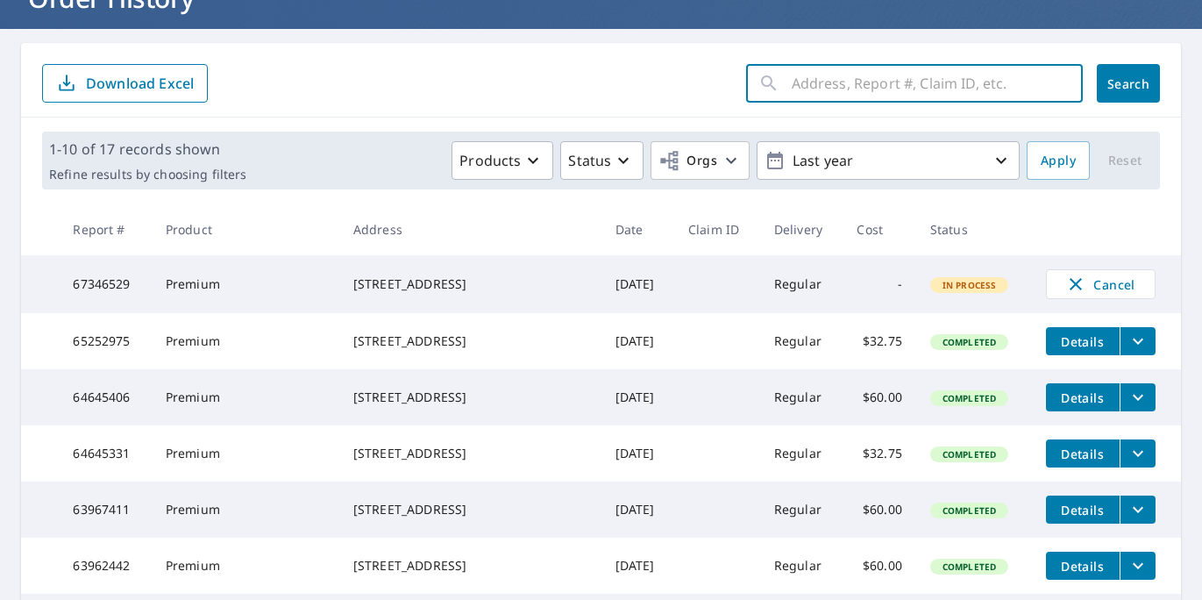
click at [925, 85] on input "text" at bounding box center [937, 83] width 291 height 49
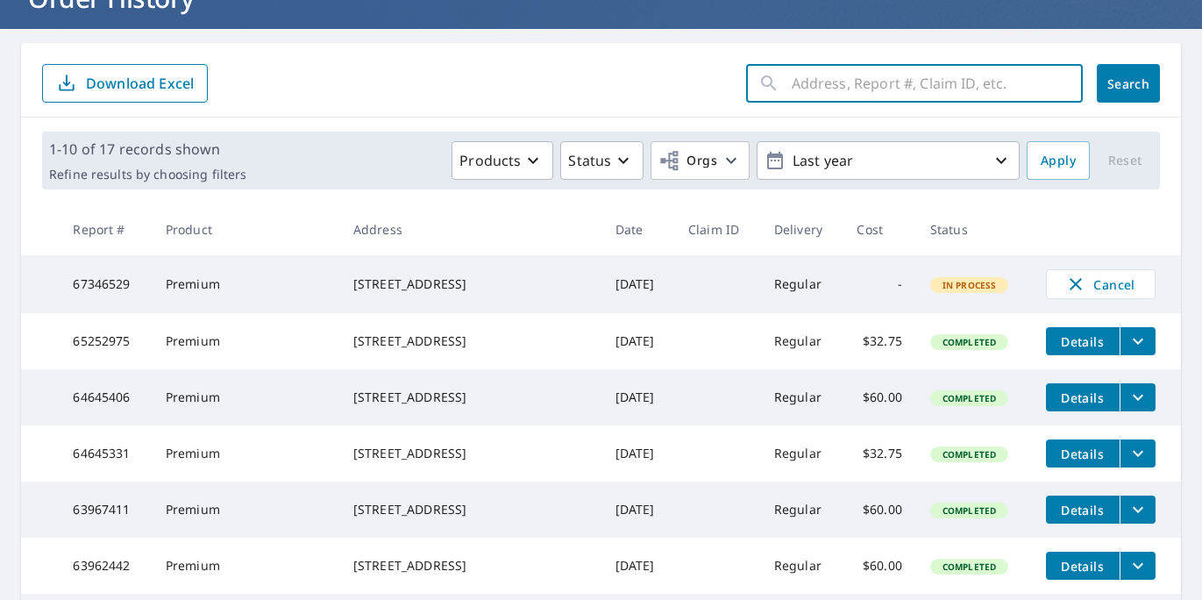
click at [925, 85] on input "text" at bounding box center [937, 83] width 291 height 49
click at [544, 158] on icon "button" at bounding box center [532, 160] width 21 height 21
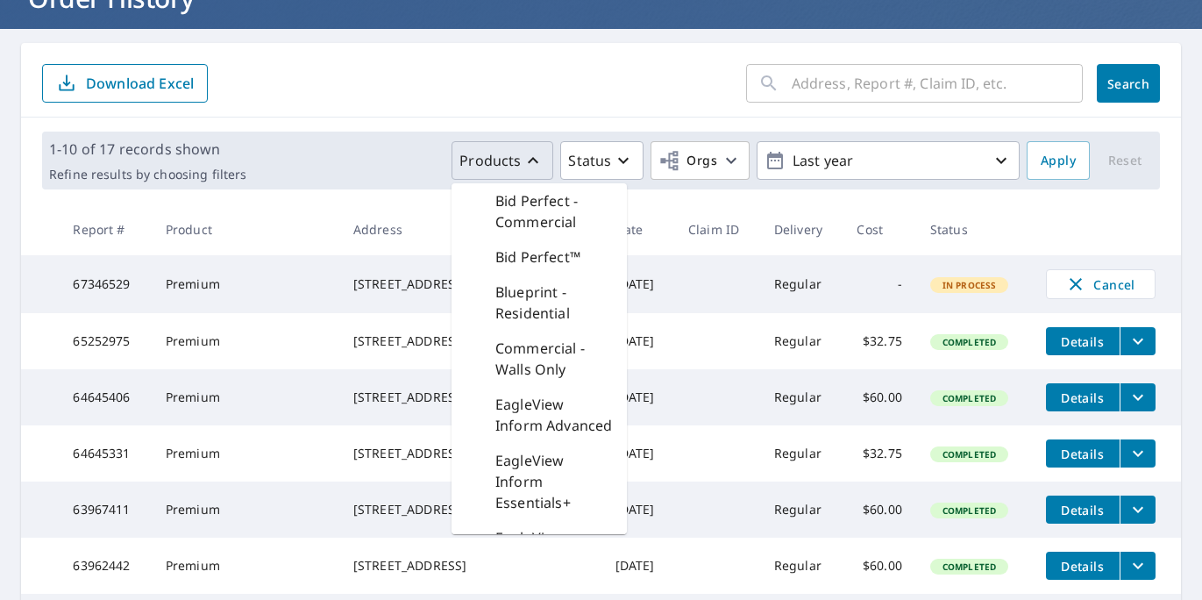
click at [320, 116] on div "​ Search Download Excel" at bounding box center [601, 80] width 1160 height 75
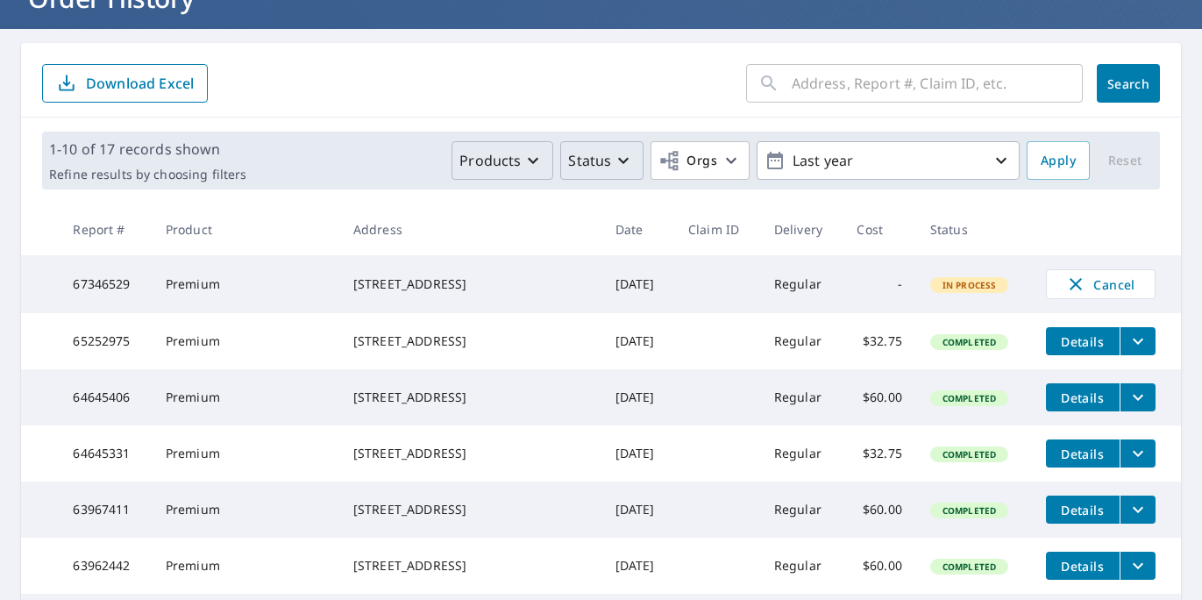
click at [619, 168] on icon "button" at bounding box center [623, 160] width 21 height 21
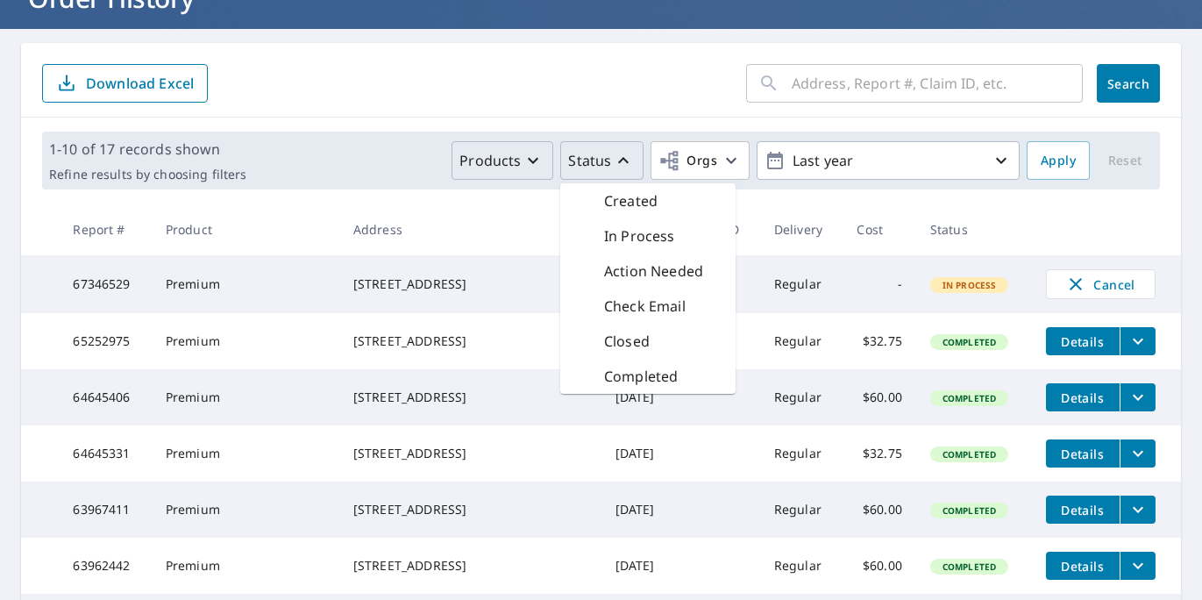
click at [632, 71] on form "​ Search Download Excel" at bounding box center [601, 83] width 1118 height 39
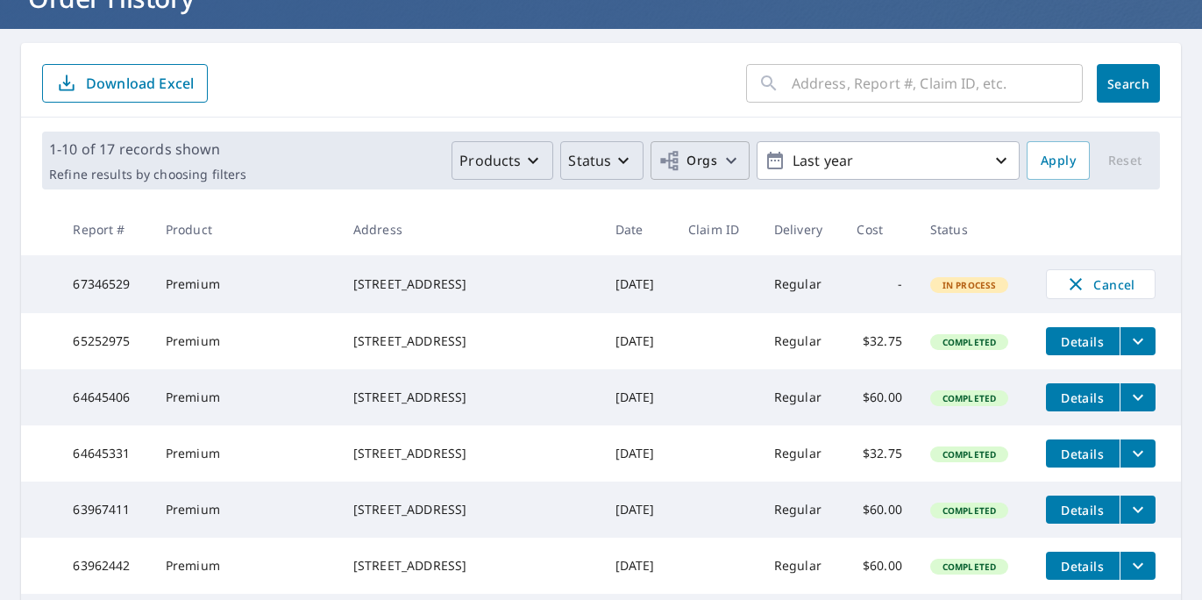
click at [726, 160] on icon "button" at bounding box center [731, 160] width 21 height 21
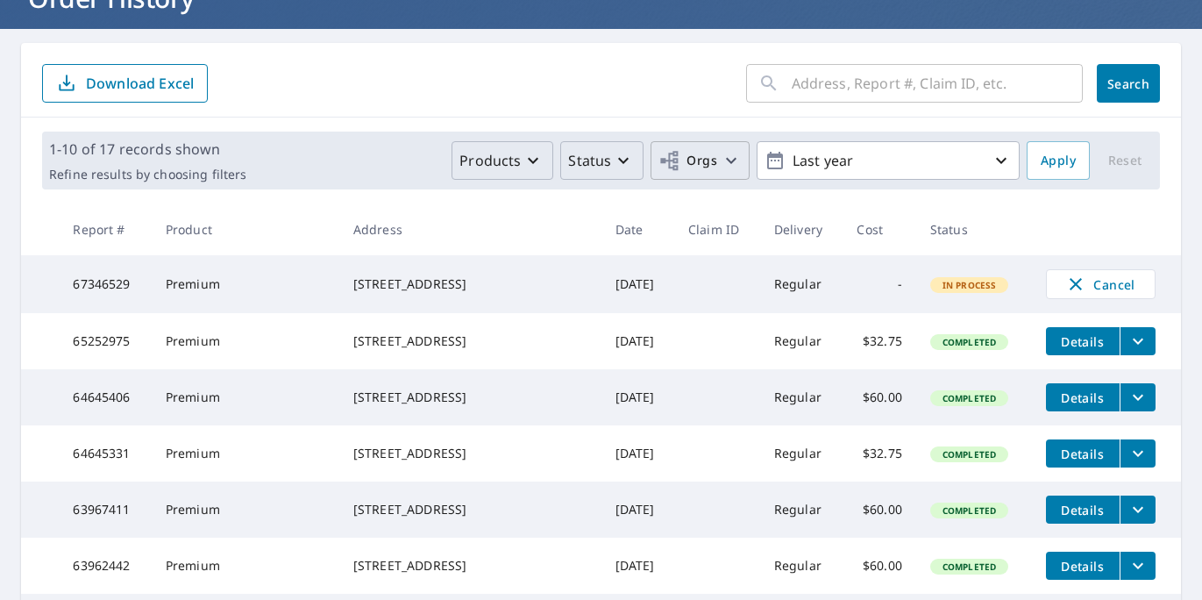
click at [623, 174] on button "Status" at bounding box center [601, 160] width 83 height 39
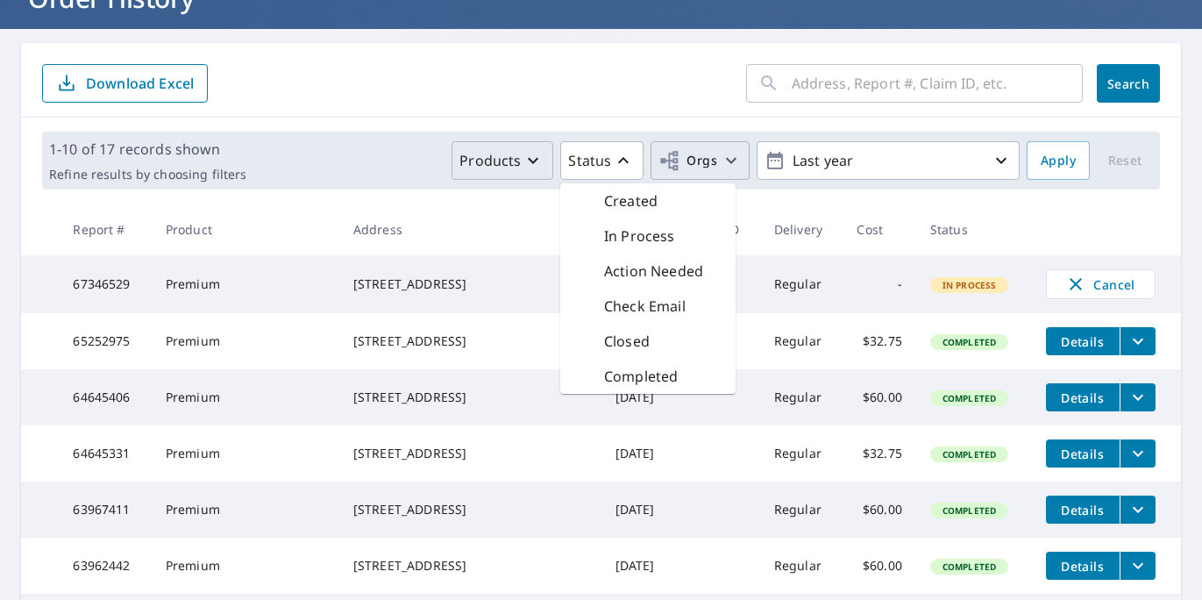
click at [542, 166] on icon "button" at bounding box center [532, 160] width 21 height 21
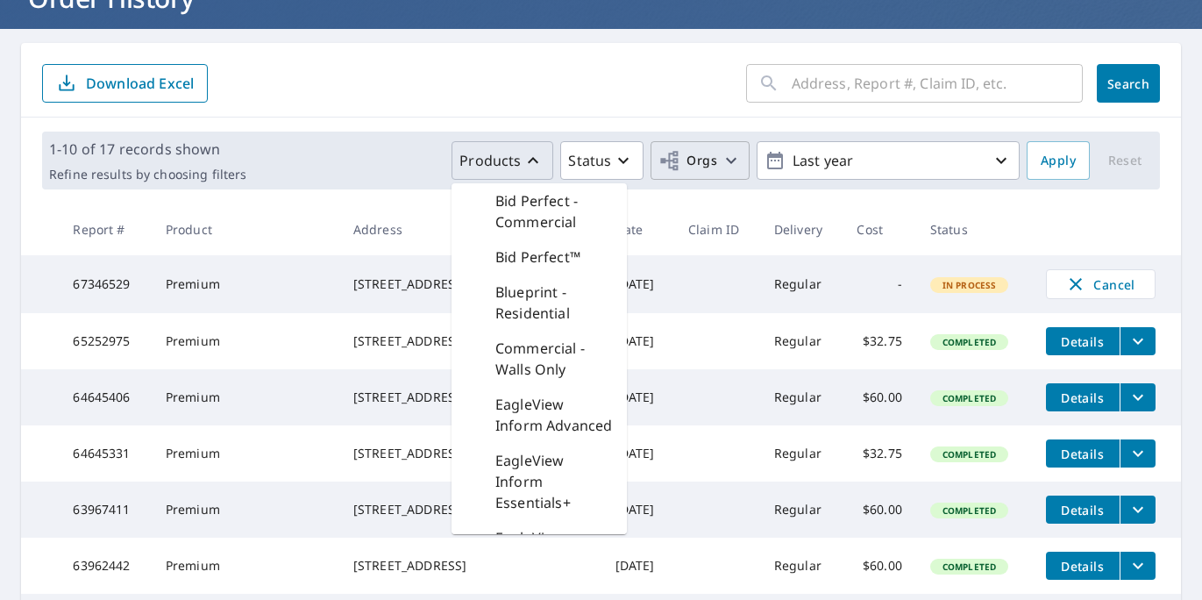
click at [419, 89] on form "​ Search Download Excel" at bounding box center [601, 83] width 1118 height 39
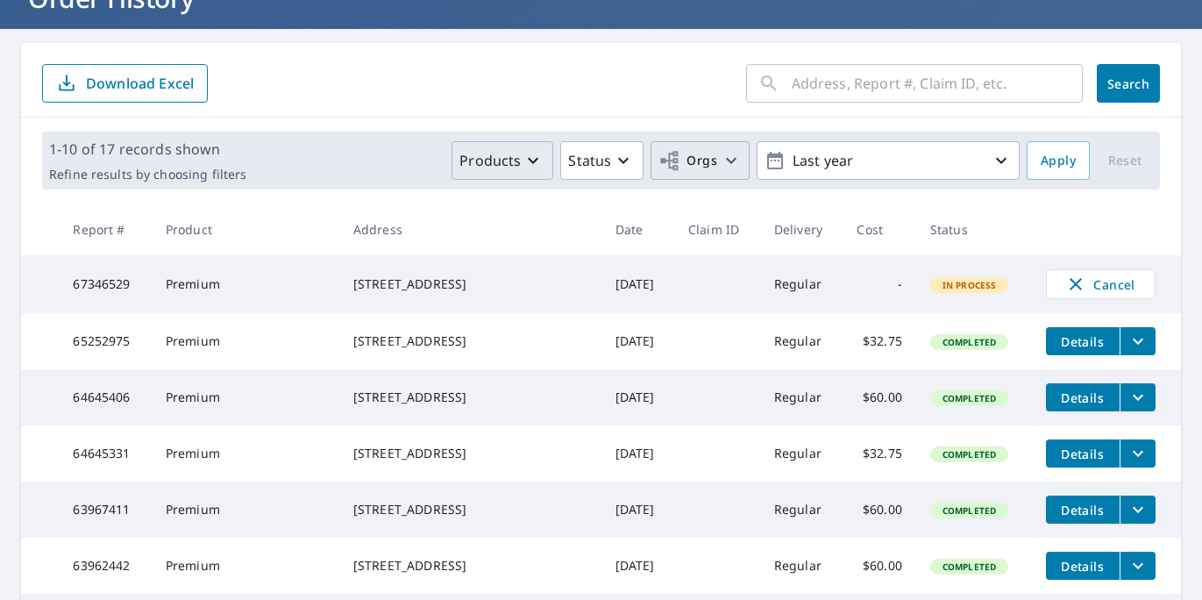
click at [253, 163] on div "Products Status Orgs Last year" at bounding box center [636, 160] width 766 height 39
click at [249, 181] on div "1-10 of 17 records shown Refine results by choosing filters Products Status Org…" at bounding box center [601, 161] width 1118 height 58
click at [191, 174] on p "Refine results by choosing filters" at bounding box center [147, 175] width 197 height 16
click at [253, 171] on div "Products Status Orgs Last year" at bounding box center [636, 160] width 766 height 39
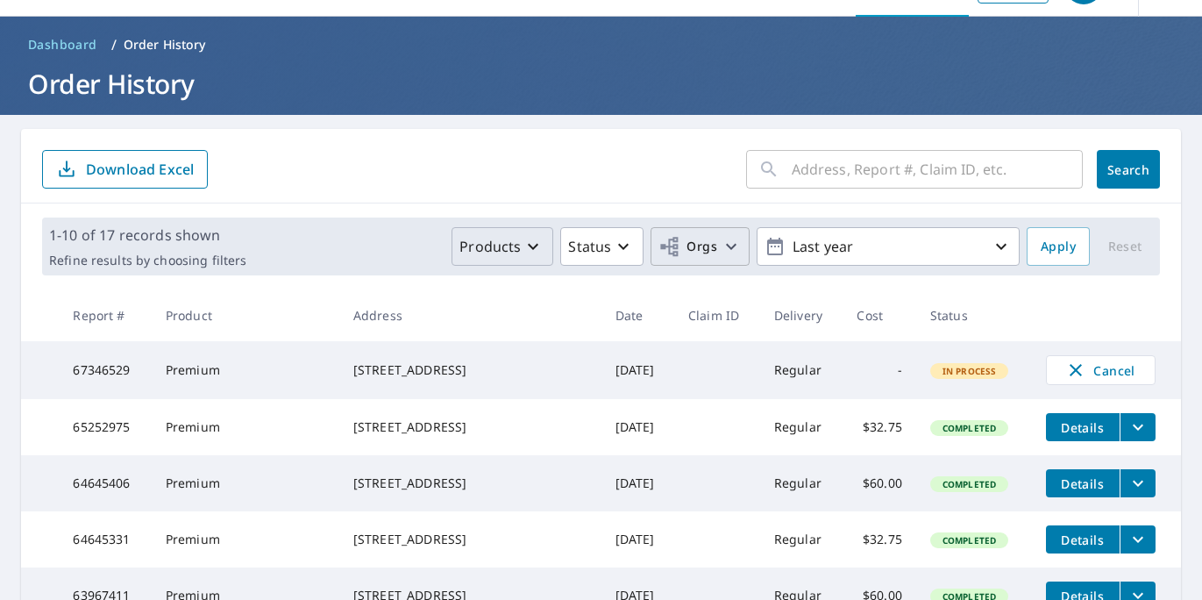
scroll to position [0, 0]
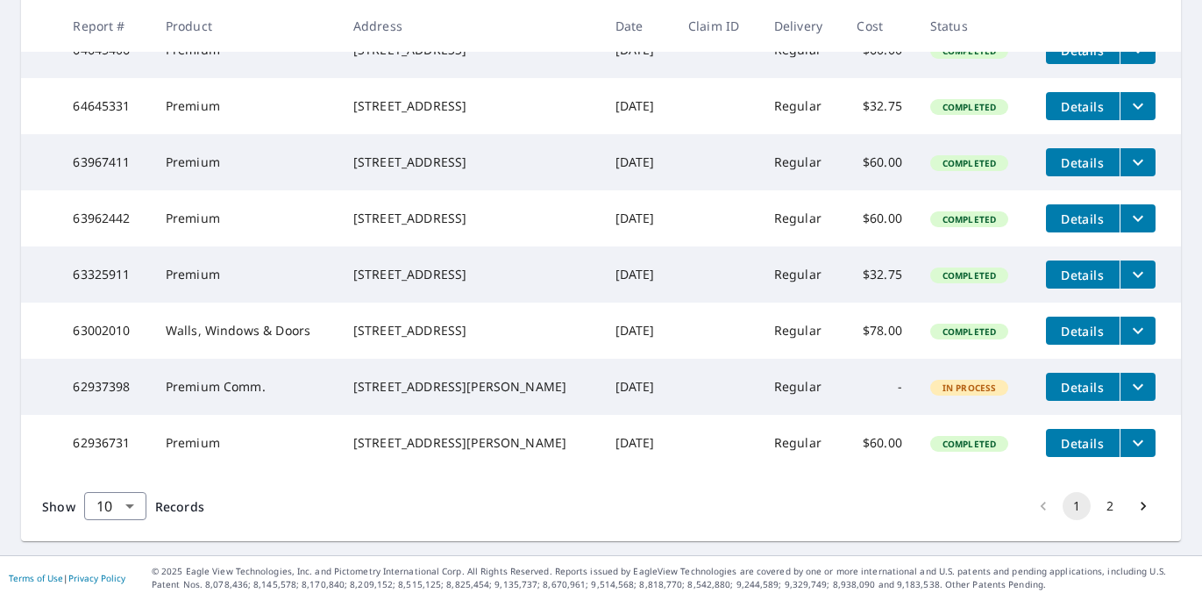
scroll to position [540, 0]
click at [1136, 384] on icon "filesDropdownBtn-62937398" at bounding box center [1138, 387] width 11 height 6
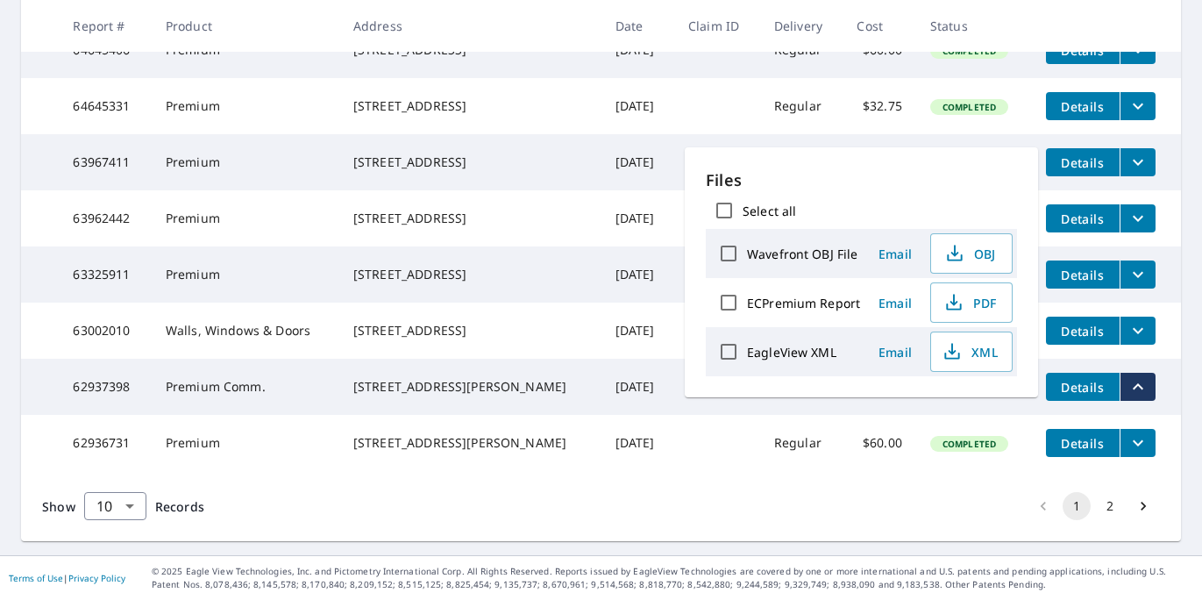
click at [798, 512] on div "Show 10 10 ​ Records 1 2" at bounding box center [601, 506] width 1160 height 70
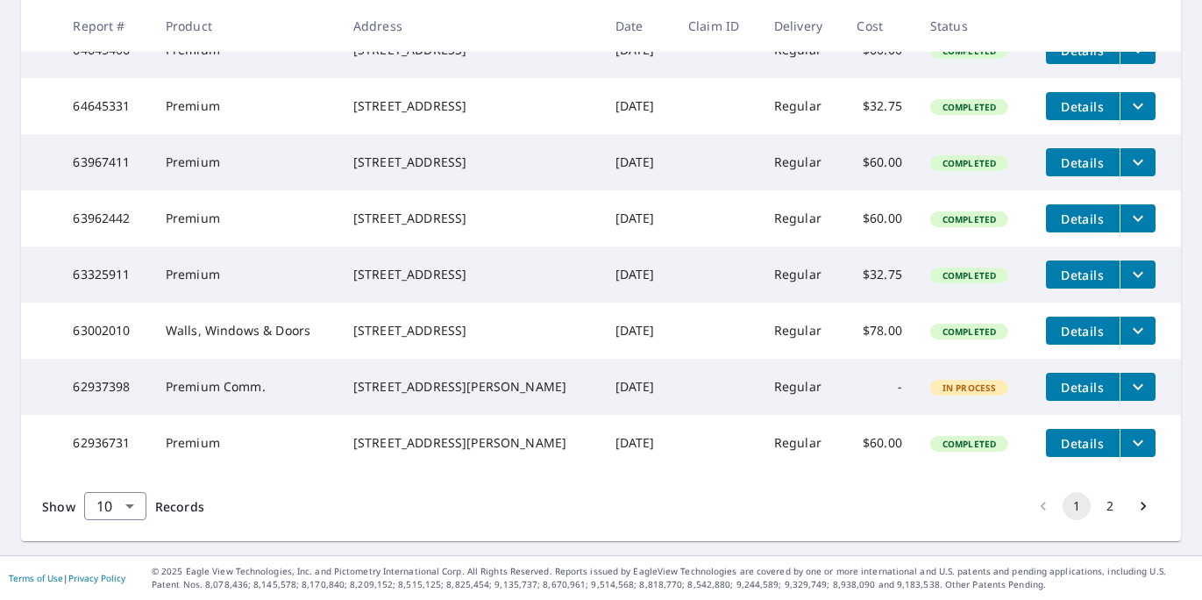
click at [765, 385] on td "Regular" at bounding box center [801, 387] width 83 height 56
click at [1084, 379] on span "Details" at bounding box center [1082, 387] width 53 height 17
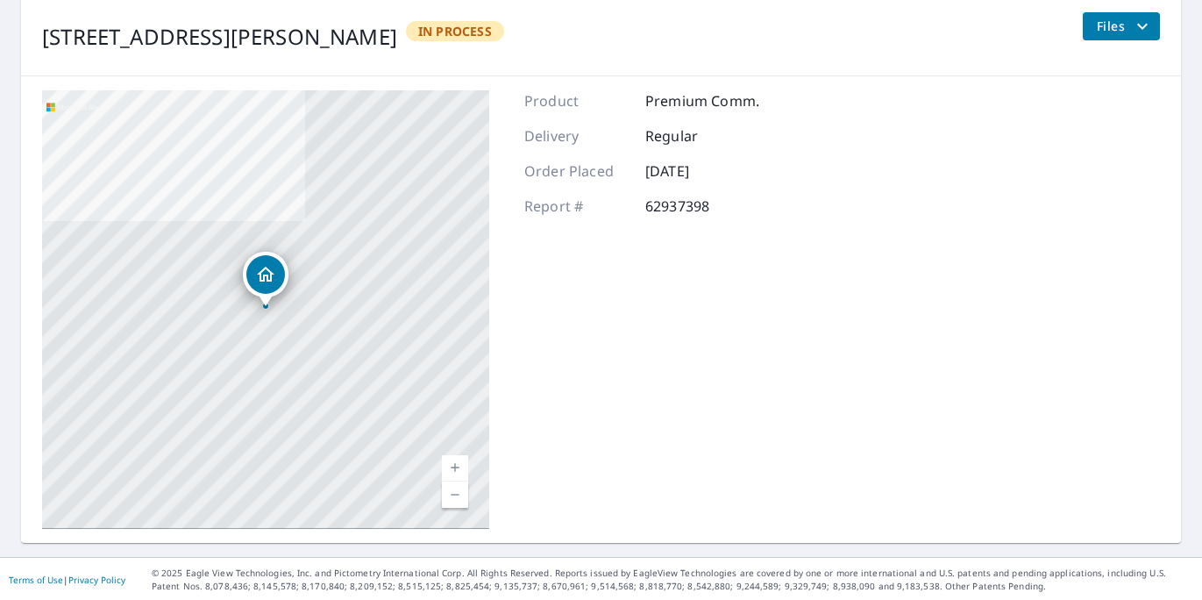
click at [255, 303] on div "Dropped pin, building 1, Residential property, 327 Clamdigger Ct Swansboro, NC …" at bounding box center [265, 297] width 23 height 18
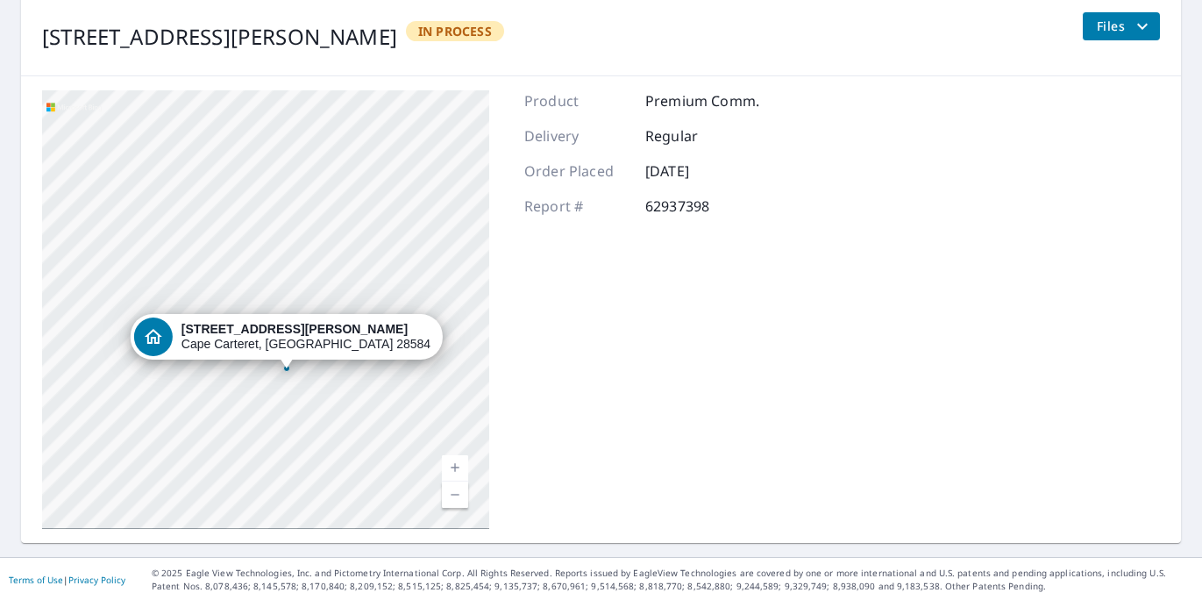
click at [697, 320] on div "Product Premium Comm. Delivery Regular Order Placed [DATE] Report # 62937398" at bounding box center [641, 309] width 235 height 438
click at [1119, 25] on span "Files" at bounding box center [1125, 26] width 56 height 21
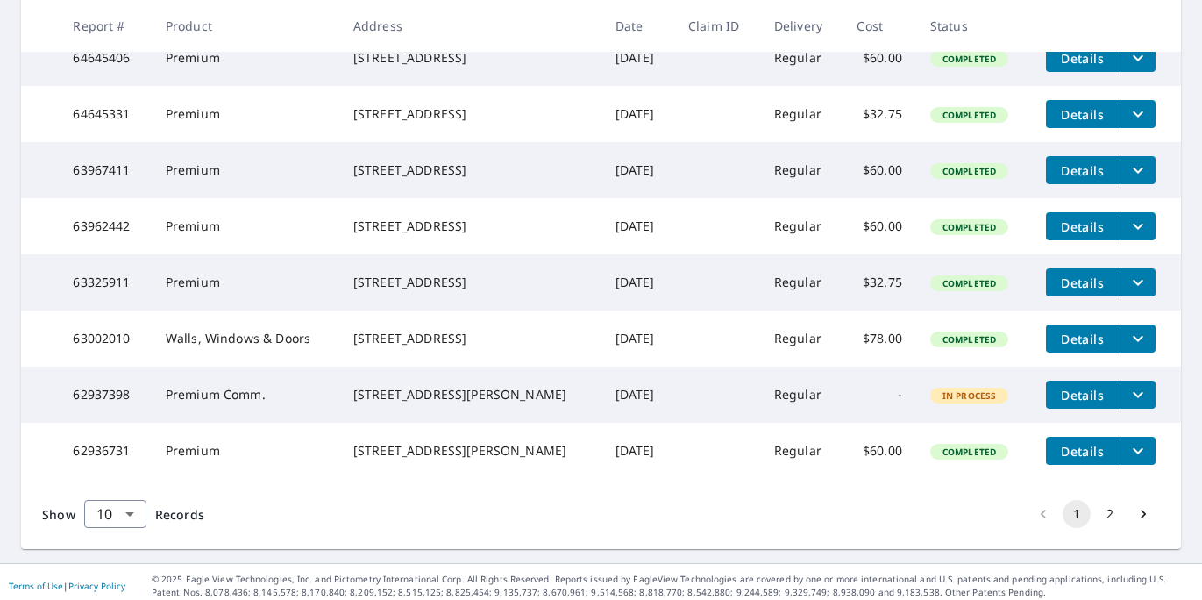
scroll to position [548, 0]
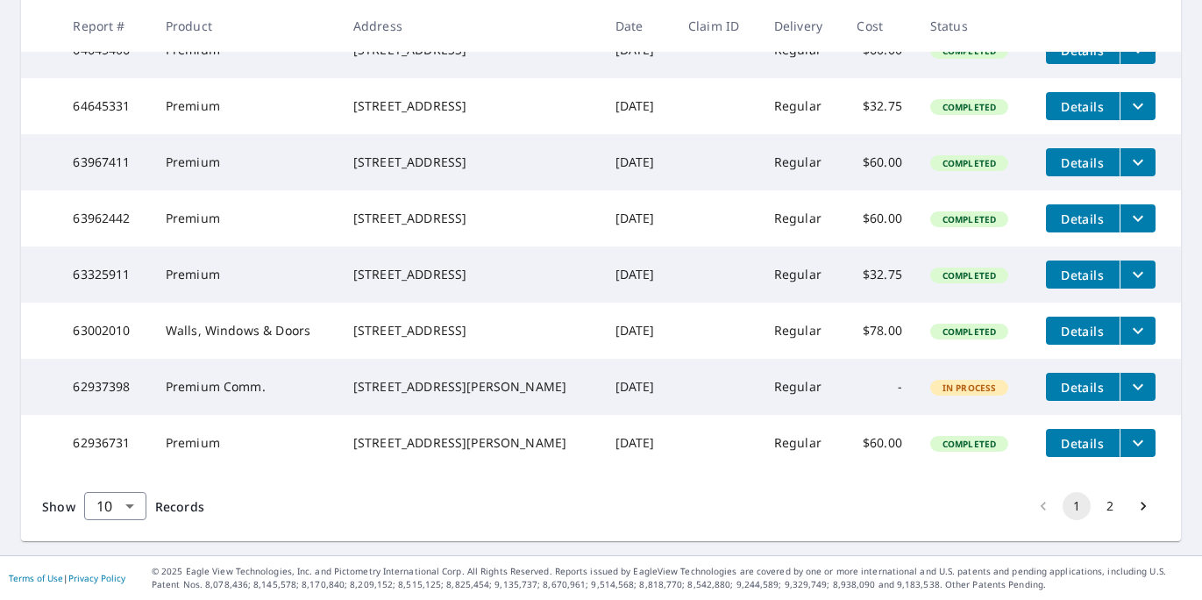
click at [1060, 379] on span "Details" at bounding box center [1082, 387] width 53 height 17
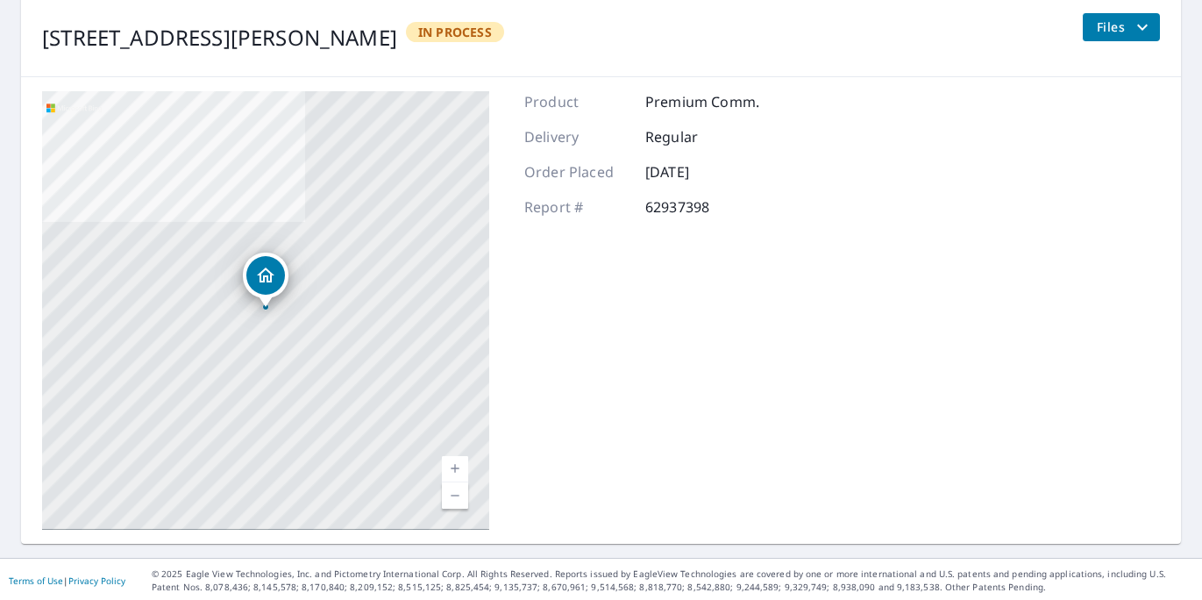
scroll to position [217, 0]
